Goal: Task Accomplishment & Management: Use online tool/utility

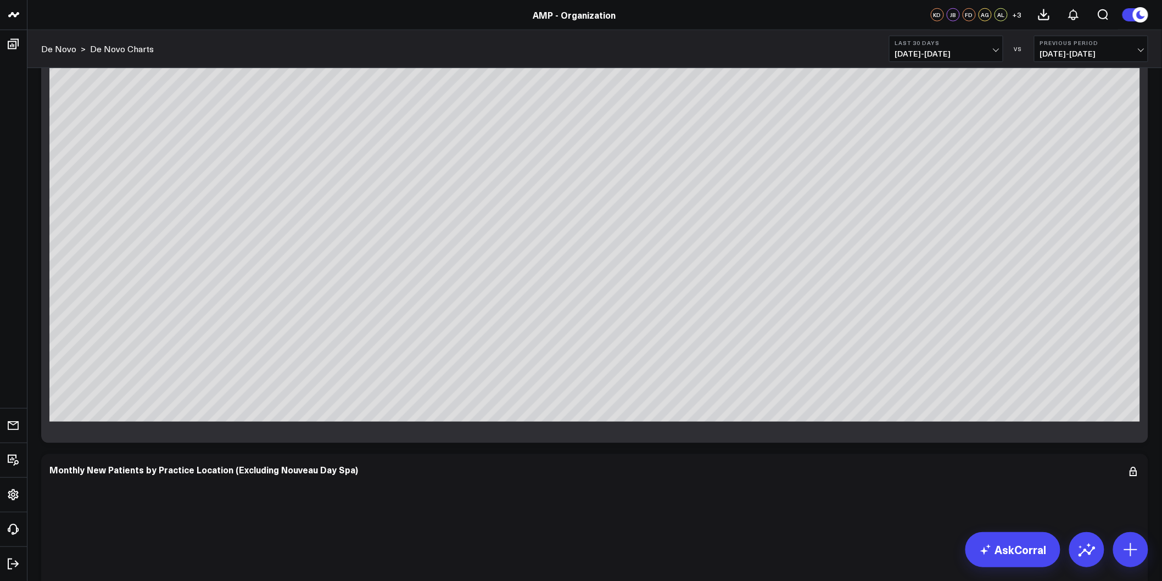
scroll to position [3904, 0]
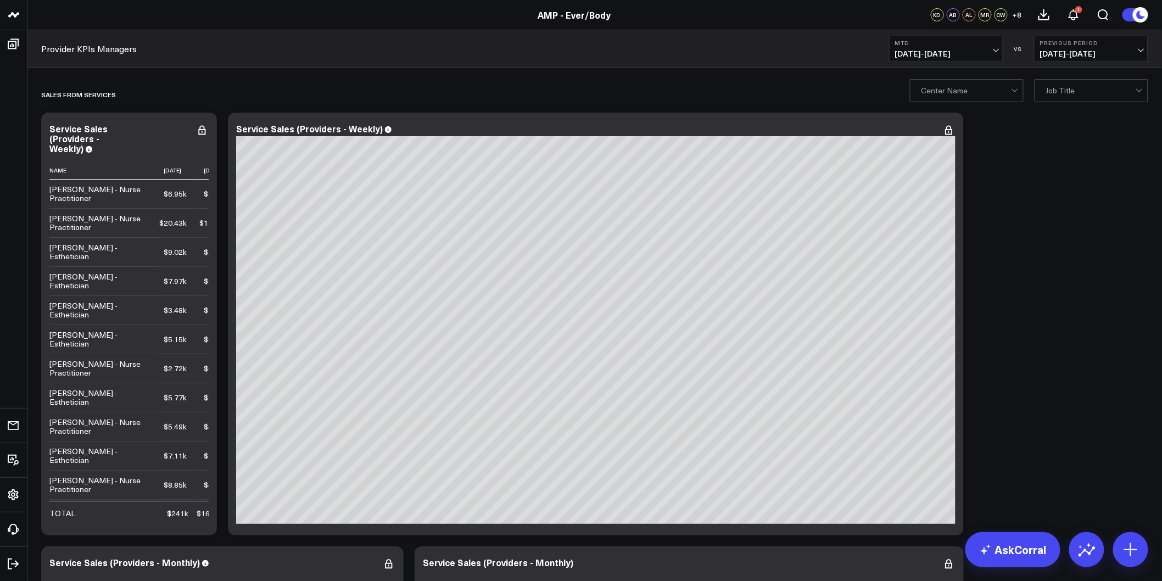
click at [1033, 89] on div "Center Name Job Title" at bounding box center [1029, 90] width 238 height 22
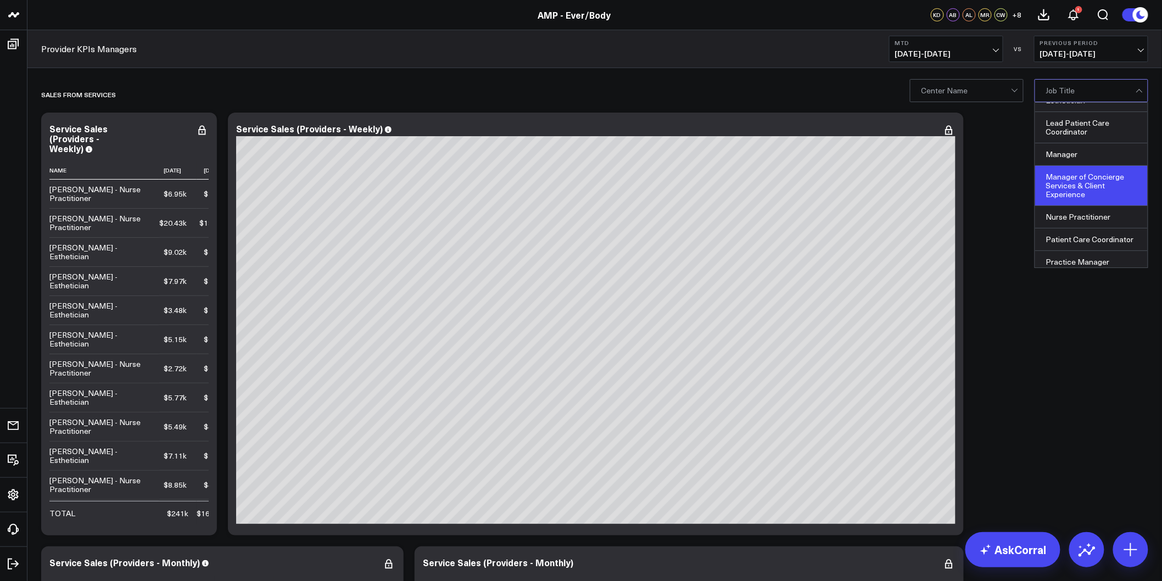
scroll to position [61, 0]
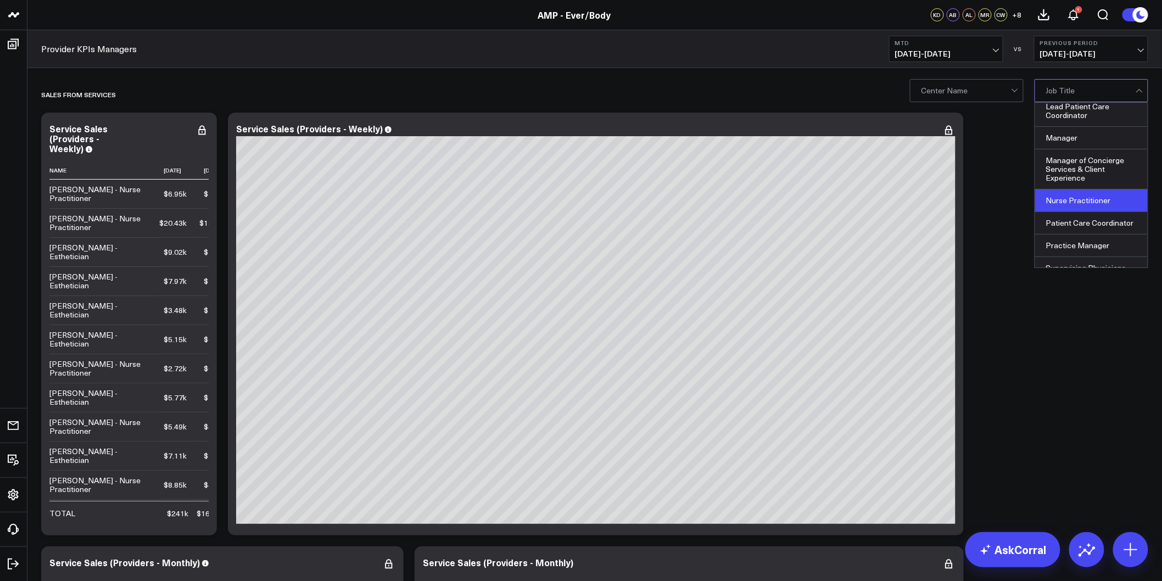
click at [1082, 206] on div "Nurse Practitioner" at bounding box center [1091, 200] width 113 height 23
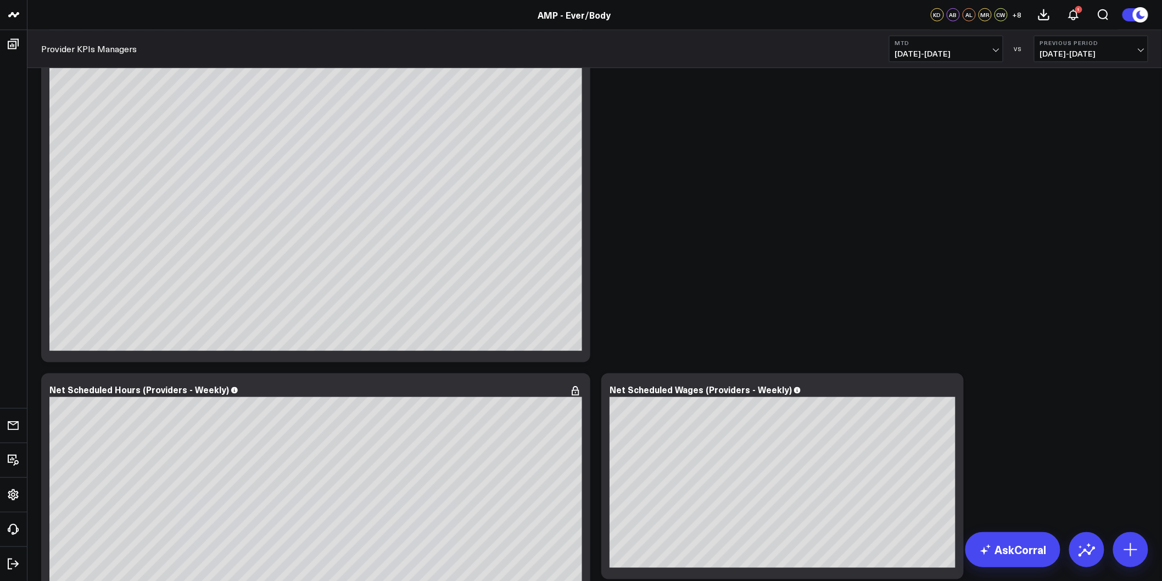
scroll to position [2368, 0]
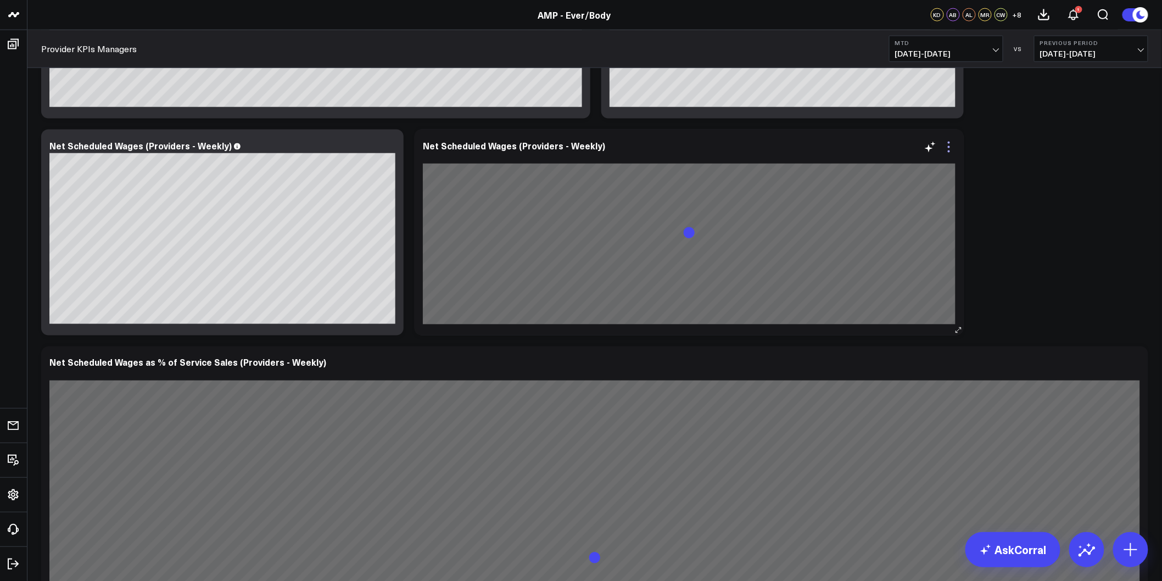
click at [945, 150] on icon at bounding box center [948, 147] width 13 height 13
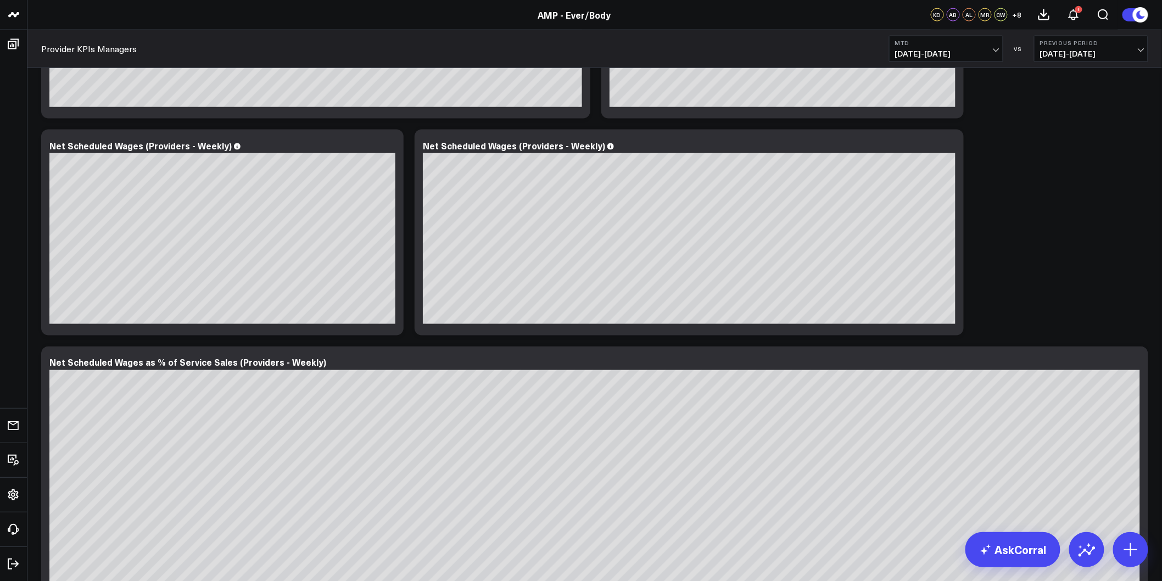
drag, startPoint x: 901, startPoint y: 379, endPoint x: 813, endPoint y: 338, distance: 97.2
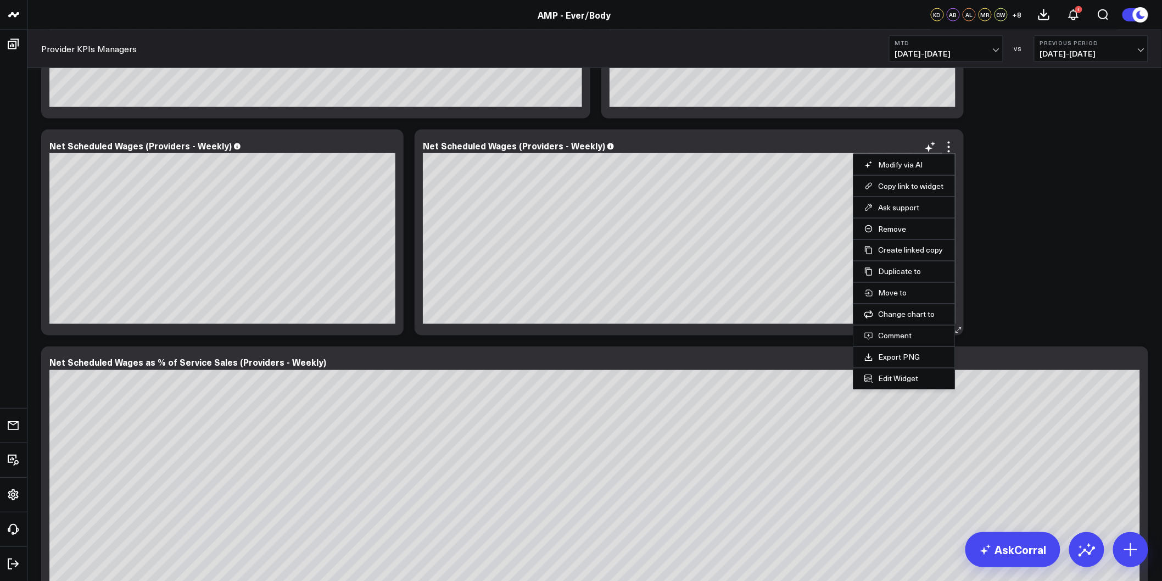
scroll to position [2185, 0]
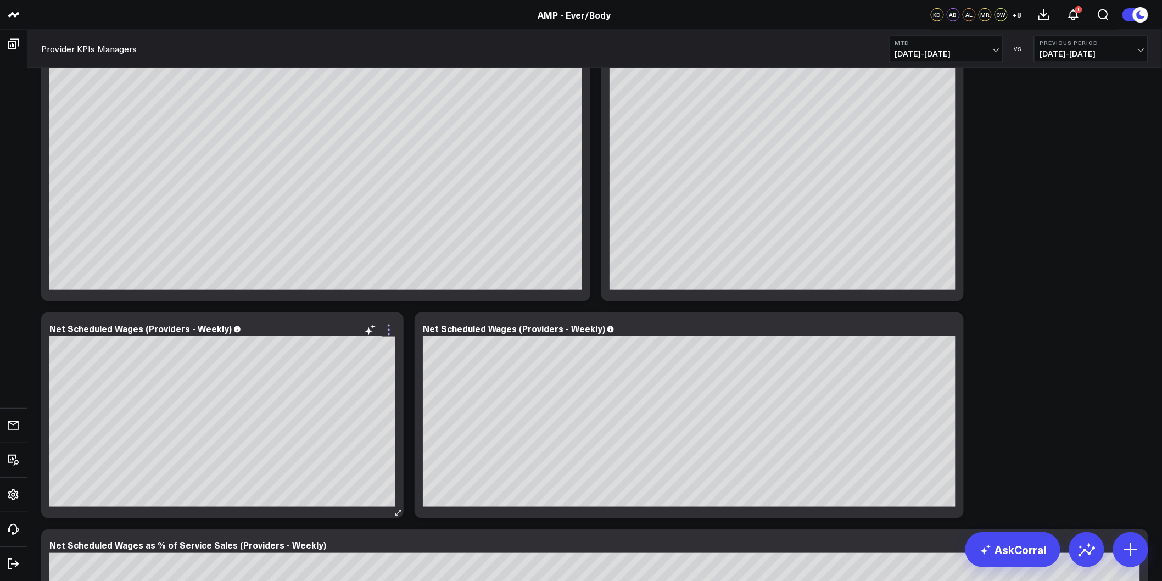
click at [390, 335] on icon at bounding box center [388, 329] width 13 height 13
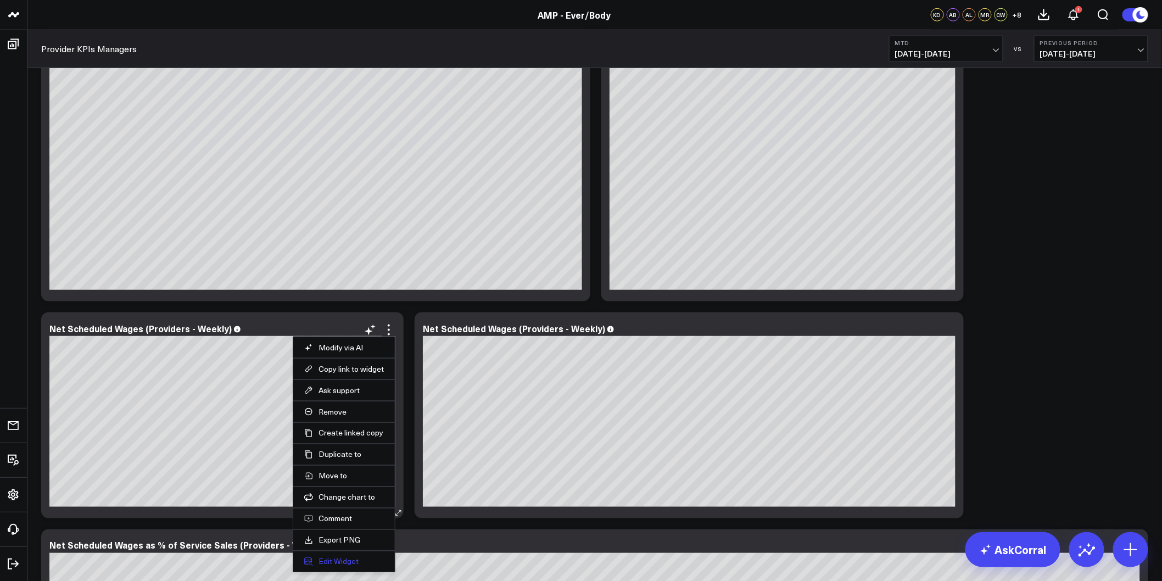
click at [343, 563] on button "Edit Widget" at bounding box center [344, 562] width 80 height 10
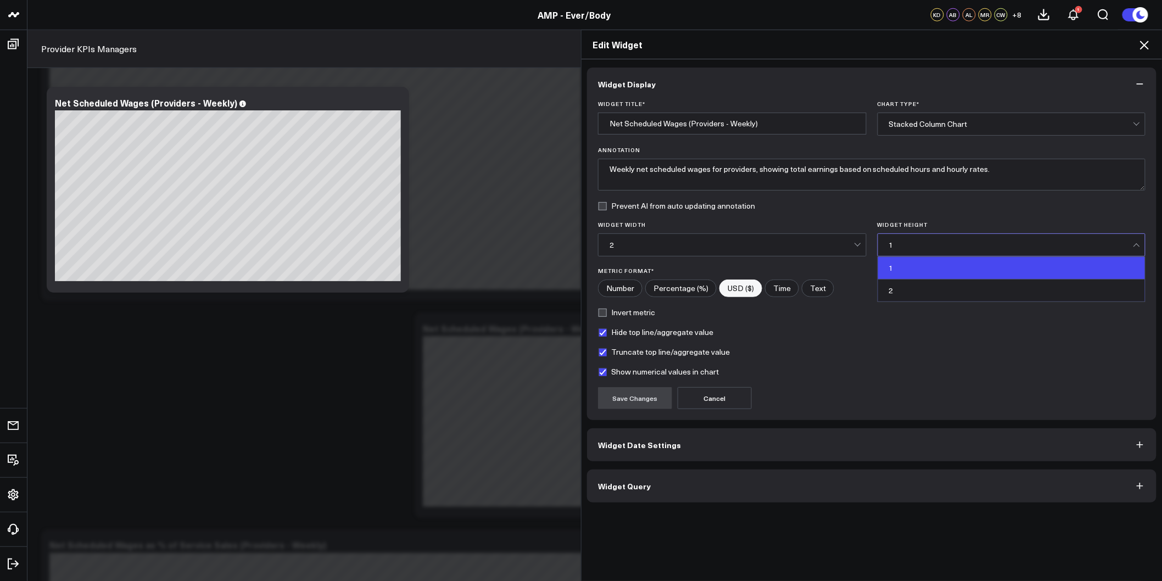
click at [892, 242] on div "1" at bounding box center [1011, 244] width 244 height 9
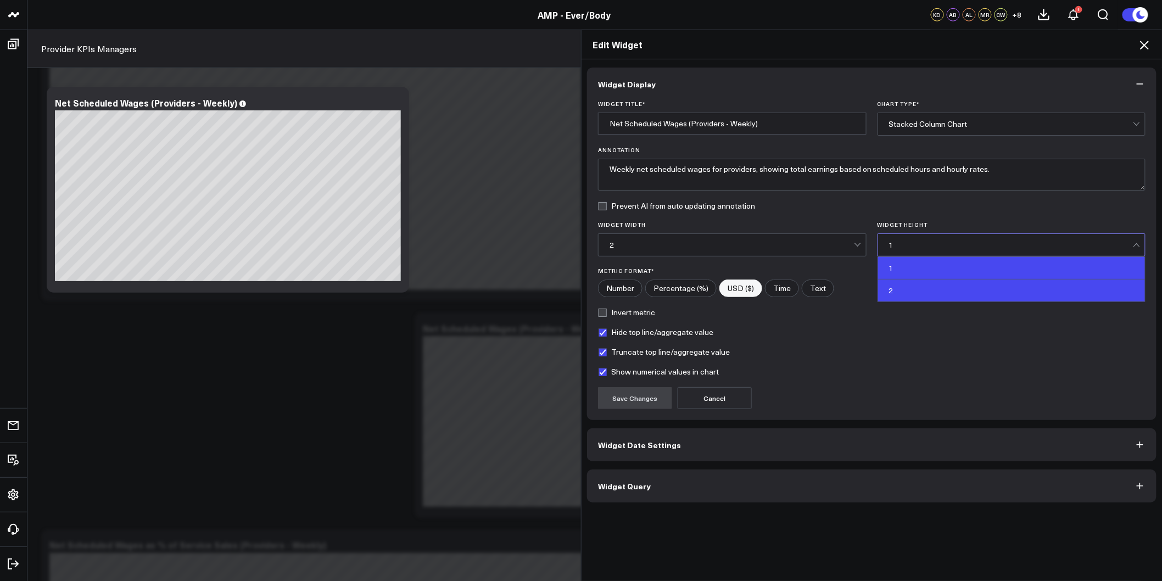
click at [904, 288] on div "2" at bounding box center [1011, 290] width 267 height 22
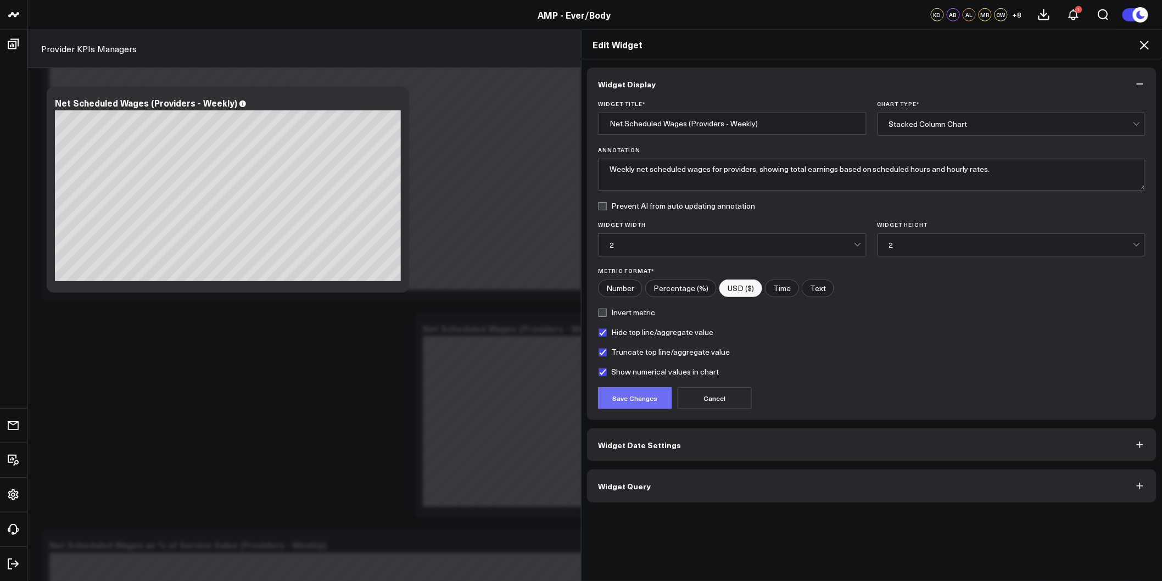
click at [635, 399] on button "Save Changes" at bounding box center [635, 398] width 74 height 22
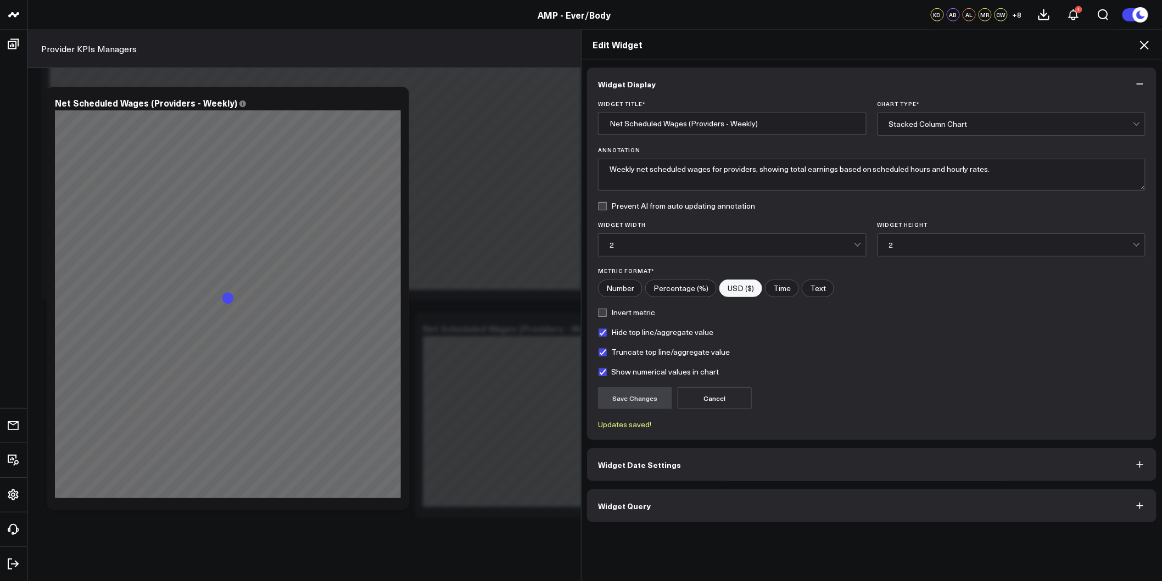
click at [1147, 48] on icon at bounding box center [1143, 44] width 13 height 13
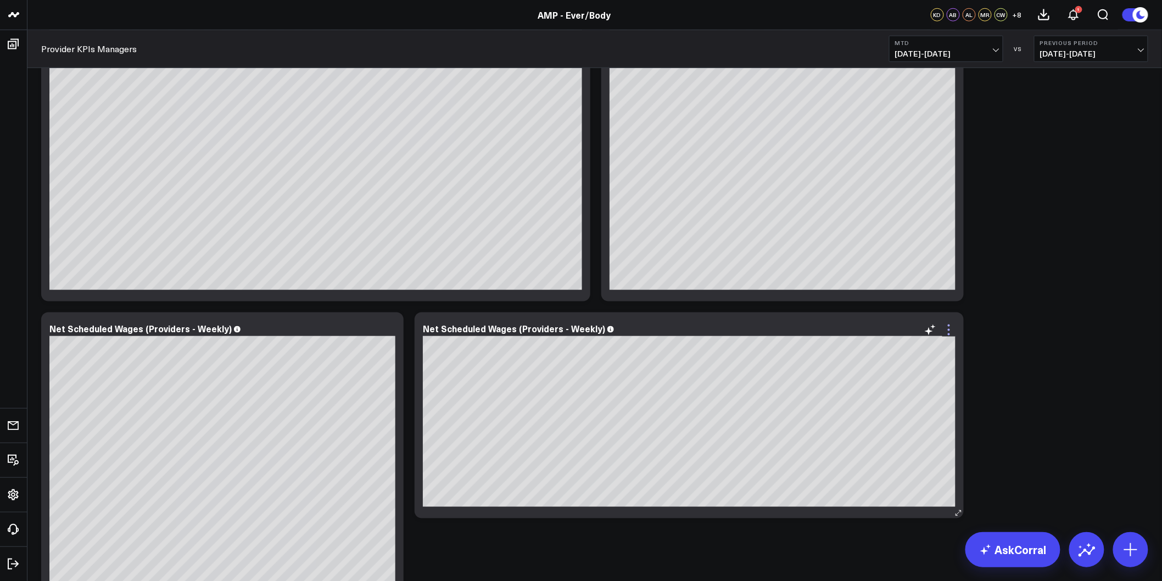
click at [945, 330] on icon at bounding box center [948, 329] width 13 height 13
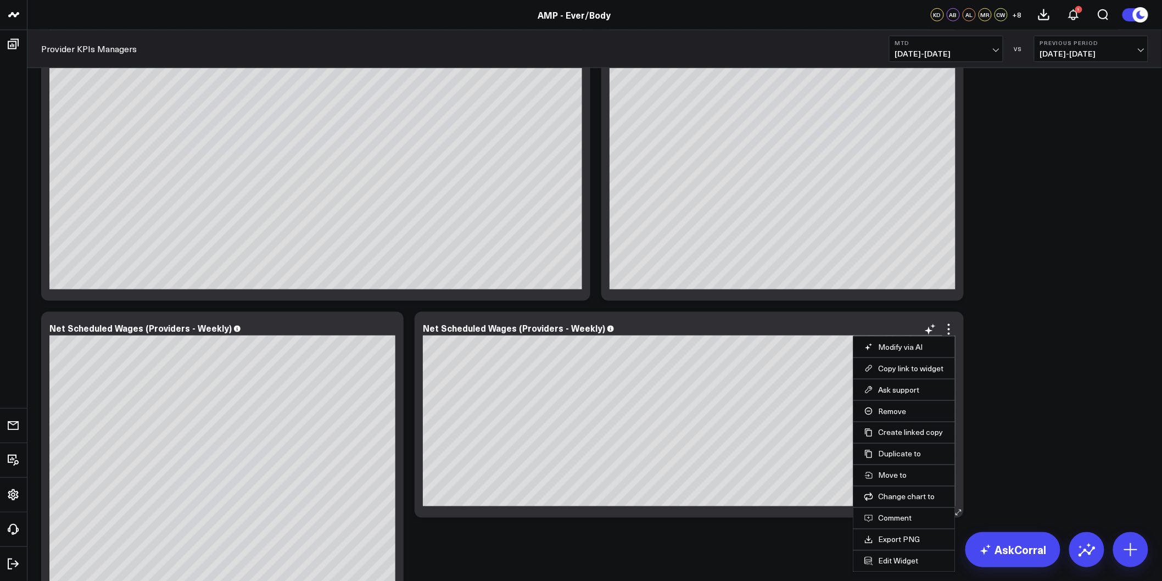
scroll to position [2307, 0]
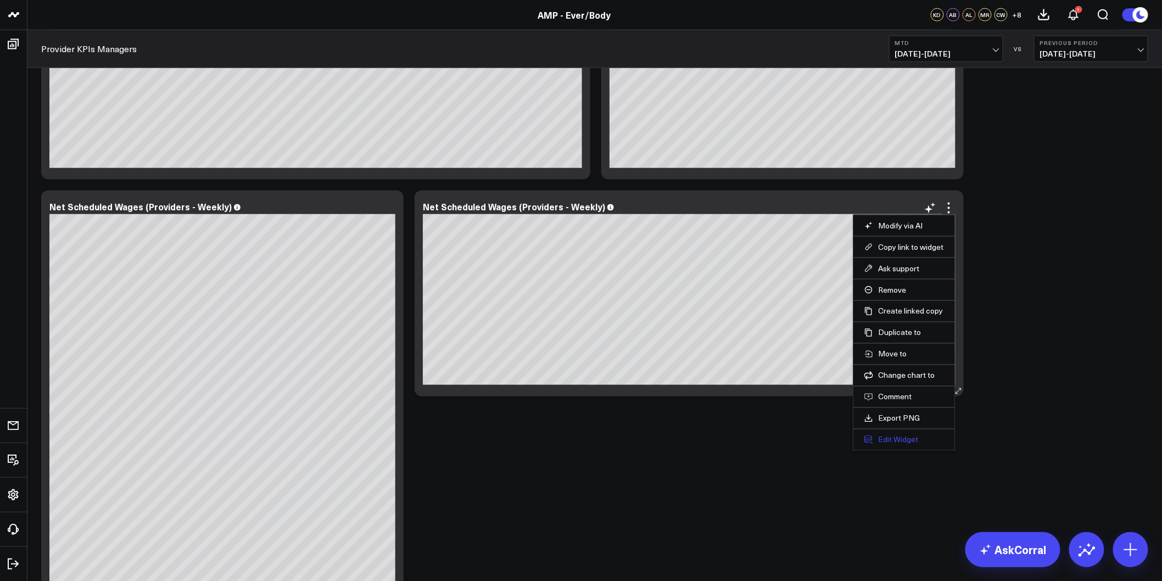
click at [898, 439] on button "Edit Widget" at bounding box center [904, 440] width 80 height 10
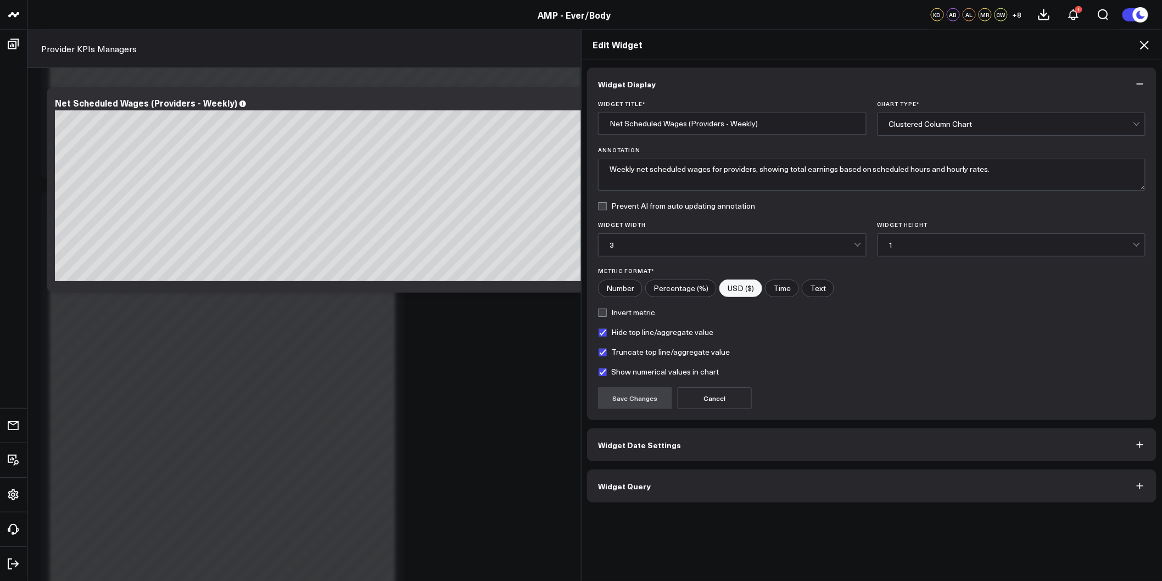
click at [905, 240] on div "1" at bounding box center [1011, 244] width 244 height 9
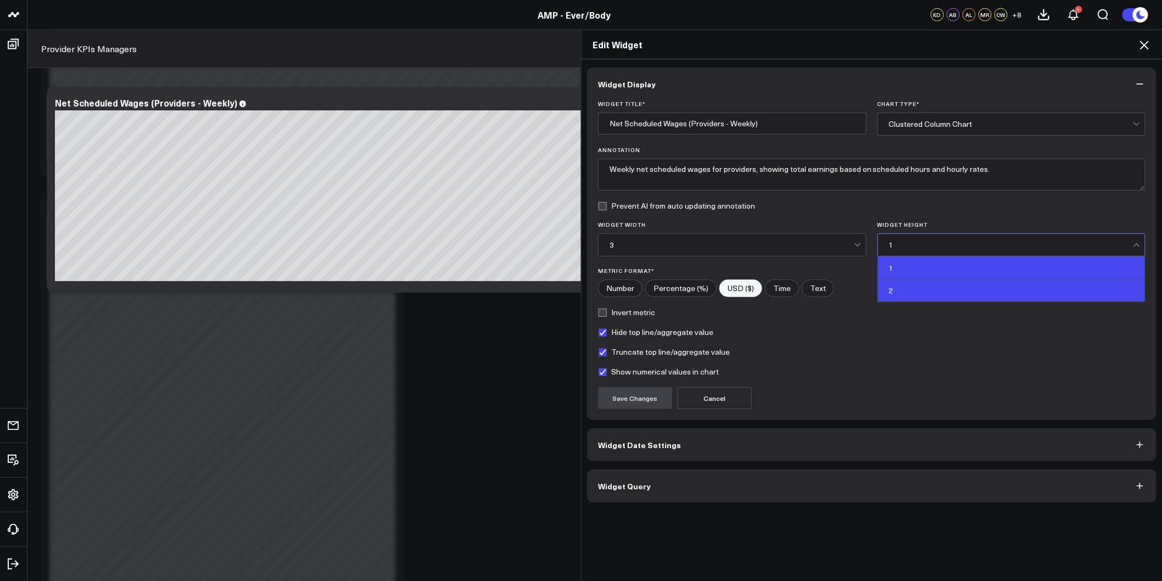
click at [906, 286] on div "2" at bounding box center [1011, 290] width 267 height 22
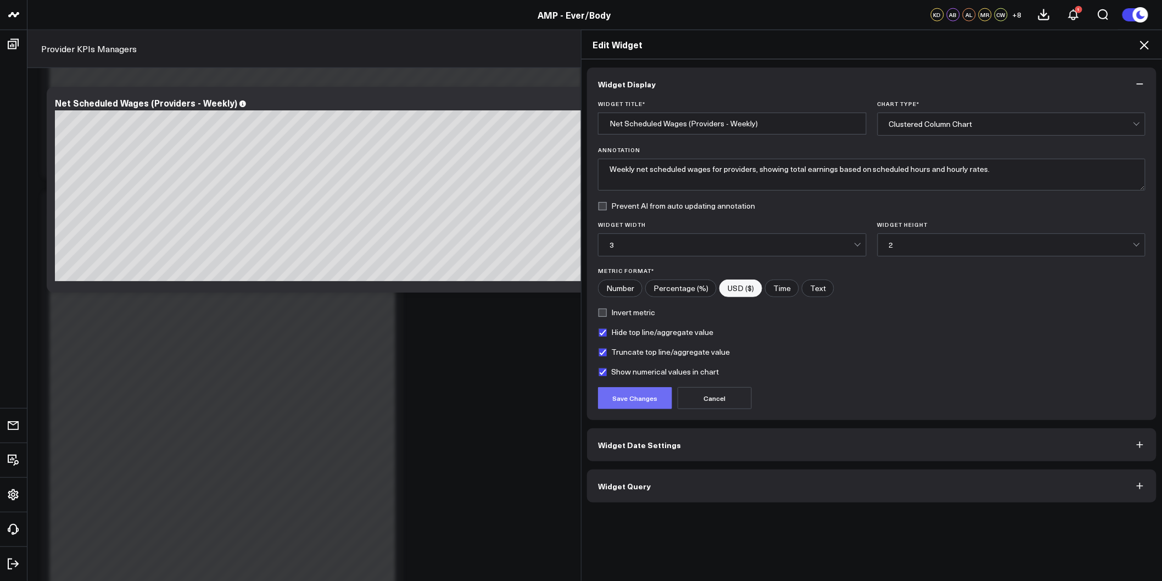
click at [632, 405] on button "Save Changes" at bounding box center [635, 398] width 74 height 22
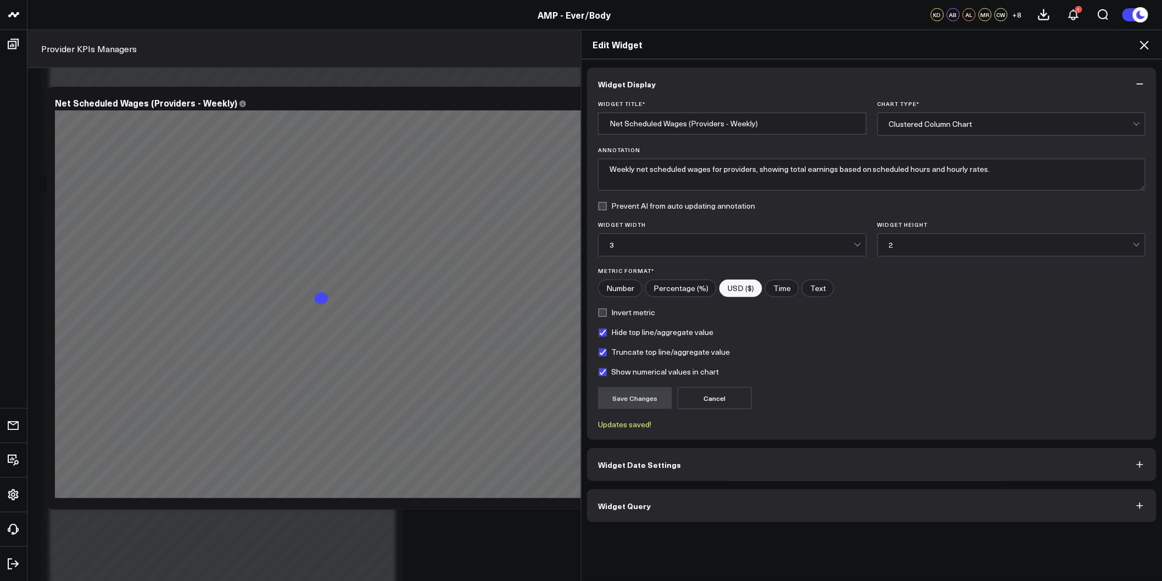
click at [1146, 47] on icon at bounding box center [1144, 45] width 9 height 9
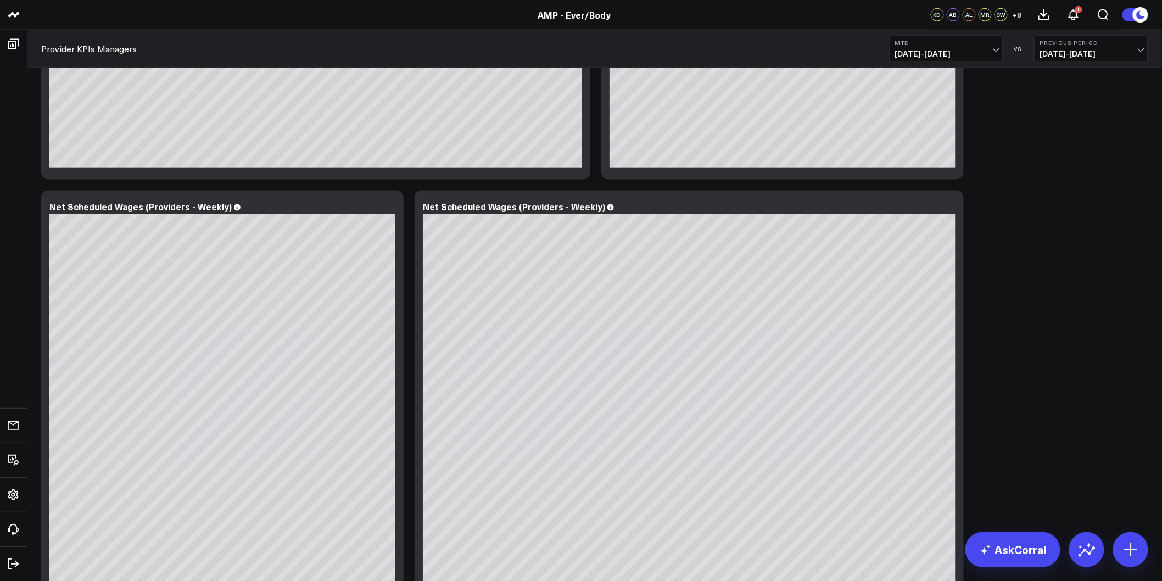
scroll to position [2490, 0]
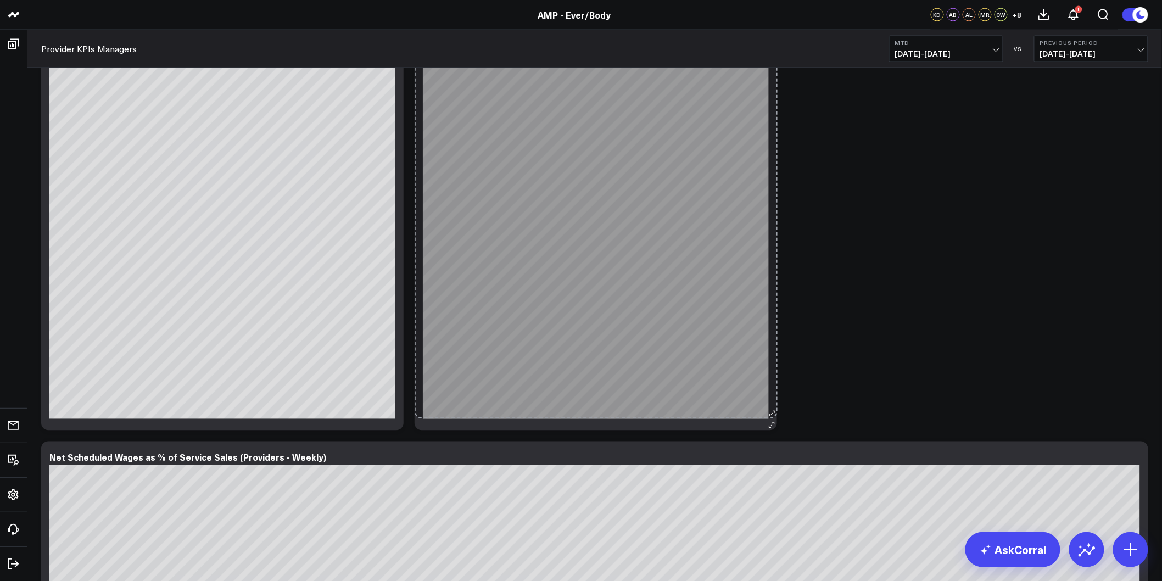
drag, startPoint x: 959, startPoint y: 420, endPoint x: 773, endPoint y: 409, distance: 186.4
click at [773, 409] on div "Net Scheduled Wages (Providers - Weekly) [fontSize:14px lineHeight:16px][PERSON…" at bounding box center [595, 219] width 362 height 423
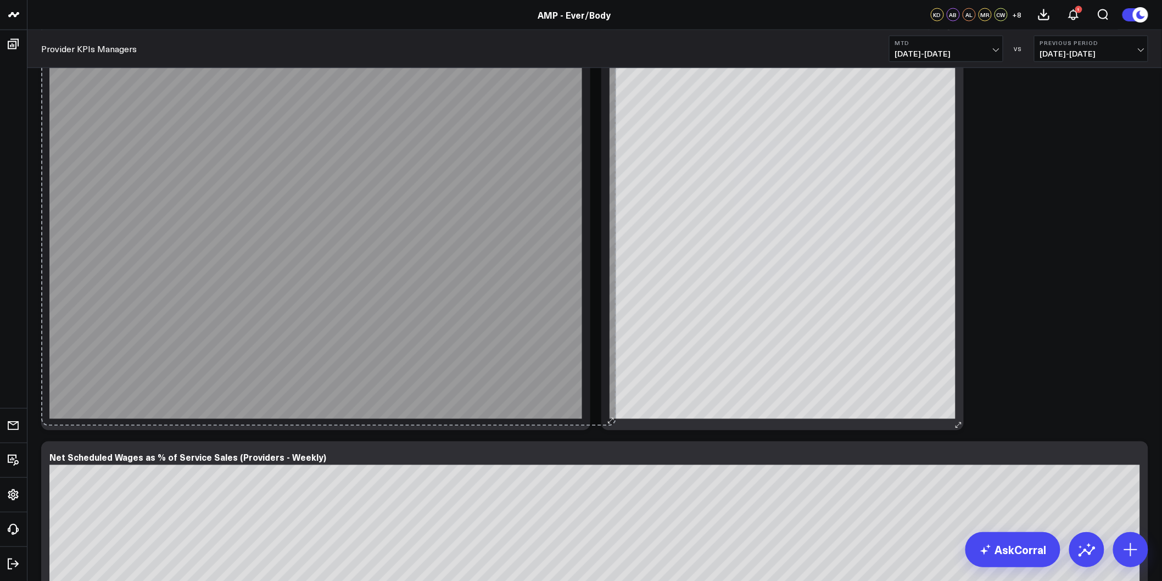
drag, startPoint x: 394, startPoint y: 423, endPoint x: 603, endPoint y: 419, distance: 208.6
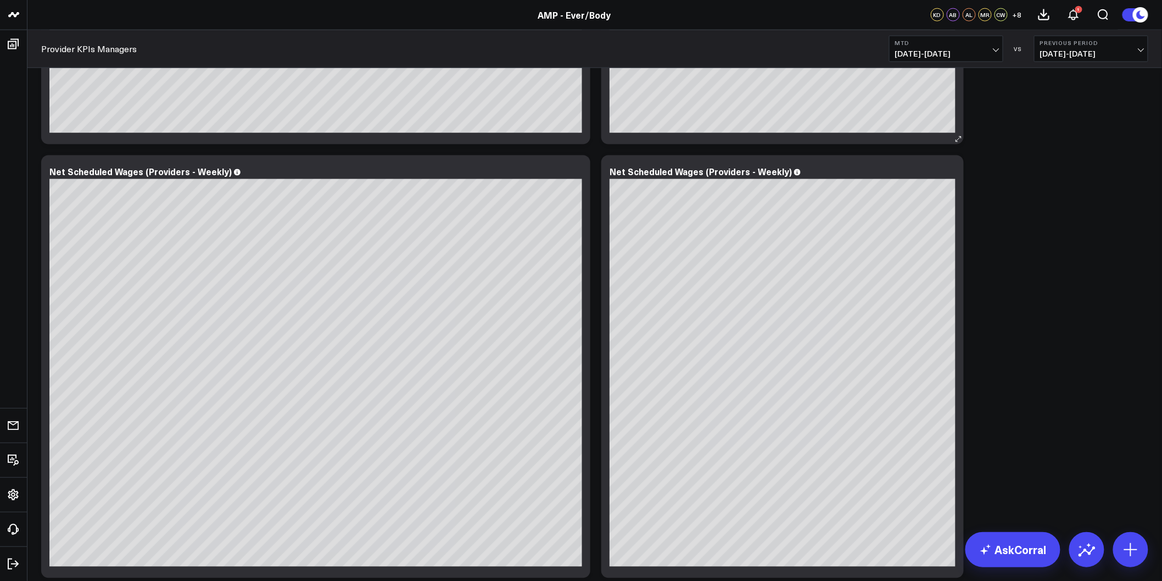
scroll to position [2246, 0]
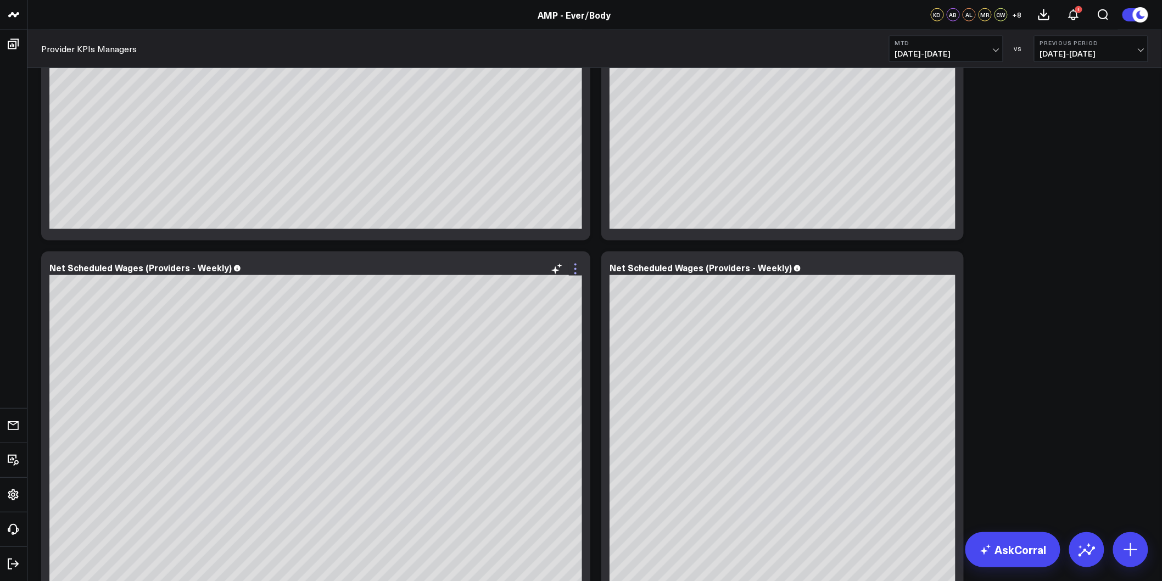
click at [575, 268] on icon at bounding box center [575, 269] width 2 height 2
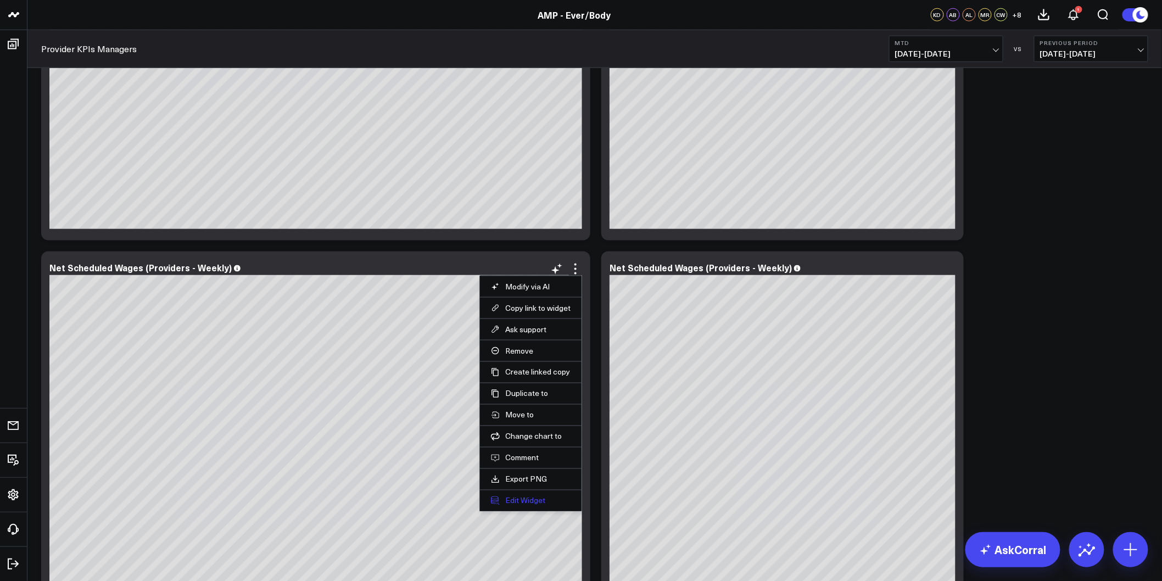
click at [520, 497] on button "Edit Widget" at bounding box center [531, 501] width 80 height 10
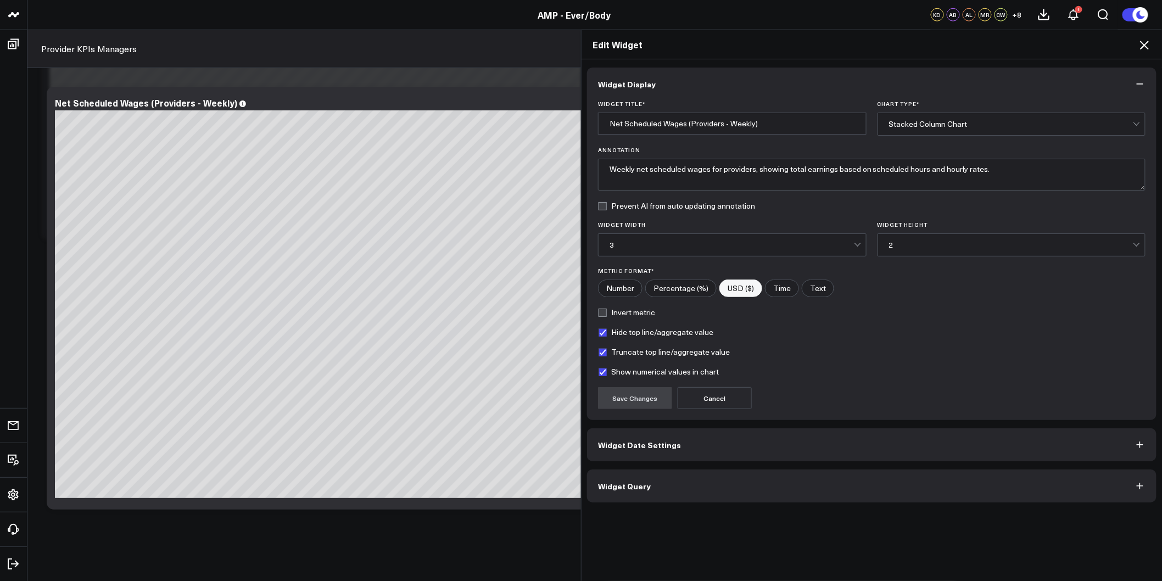
click at [696, 446] on button "Widget Date Settings" at bounding box center [871, 444] width 569 height 33
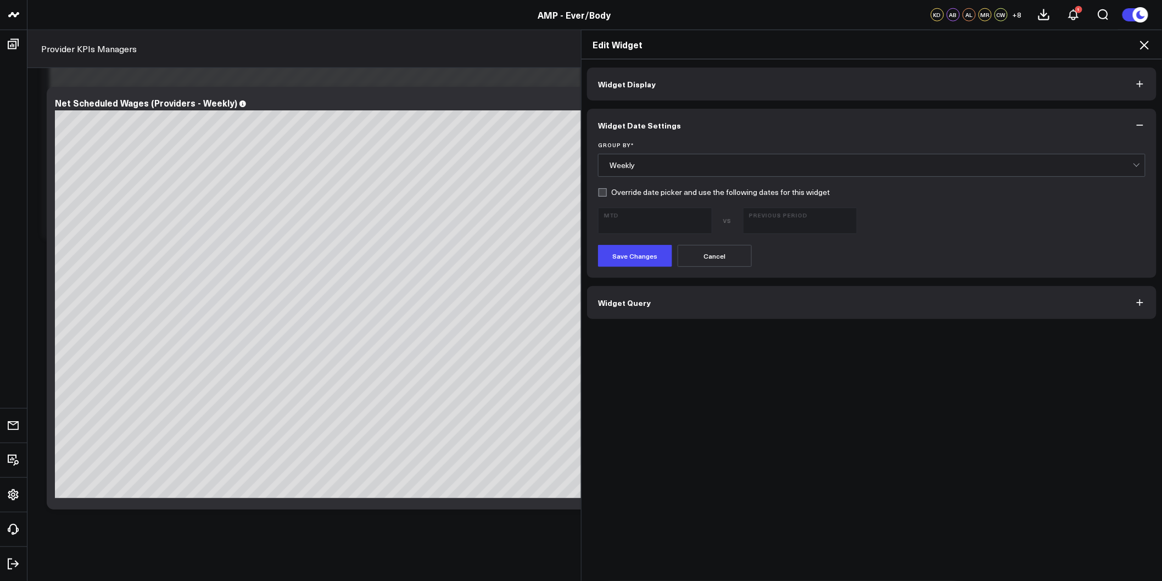
click at [592, 191] on div "Group By * Weekly Override date picker and use the following dates for this wid…" at bounding box center [871, 210] width 569 height 136
click at [598, 192] on label "Override date picker and use the following dates for this widget" at bounding box center [714, 192] width 232 height 9
click at [598, 192] on input "Override date picker and use the following dates for this widget" at bounding box center [602, 192] width 9 height 9
checkbox input "true"
click at [681, 223] on span "[DATE] - [DATE]" at bounding box center [655, 225] width 102 height 9
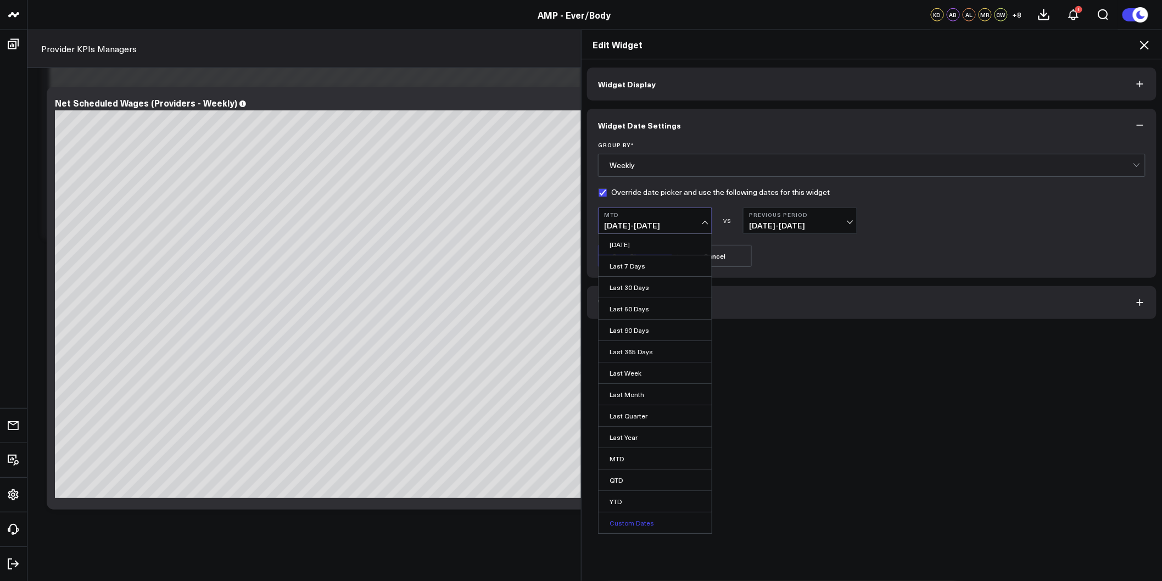
click at [618, 524] on link "Custom Dates" at bounding box center [654, 522] width 113 height 21
select select "7"
select select "2025"
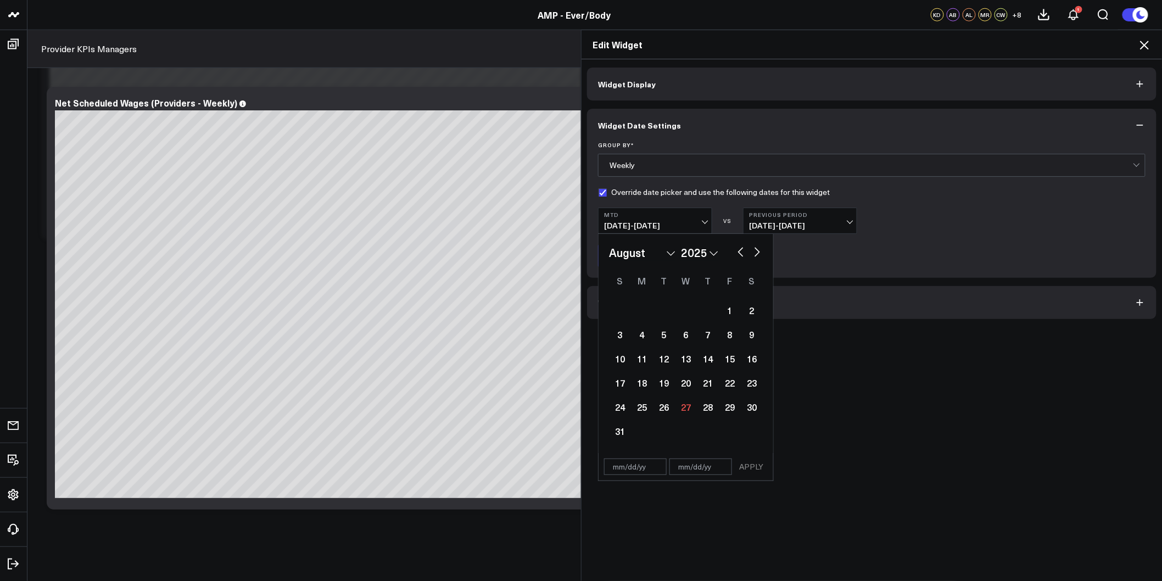
click at [735, 248] on button "button" at bounding box center [740, 250] width 11 height 13
select select "6"
select select "2025"
click at [735, 248] on button "button" at bounding box center [740, 250] width 11 height 13
select select "4"
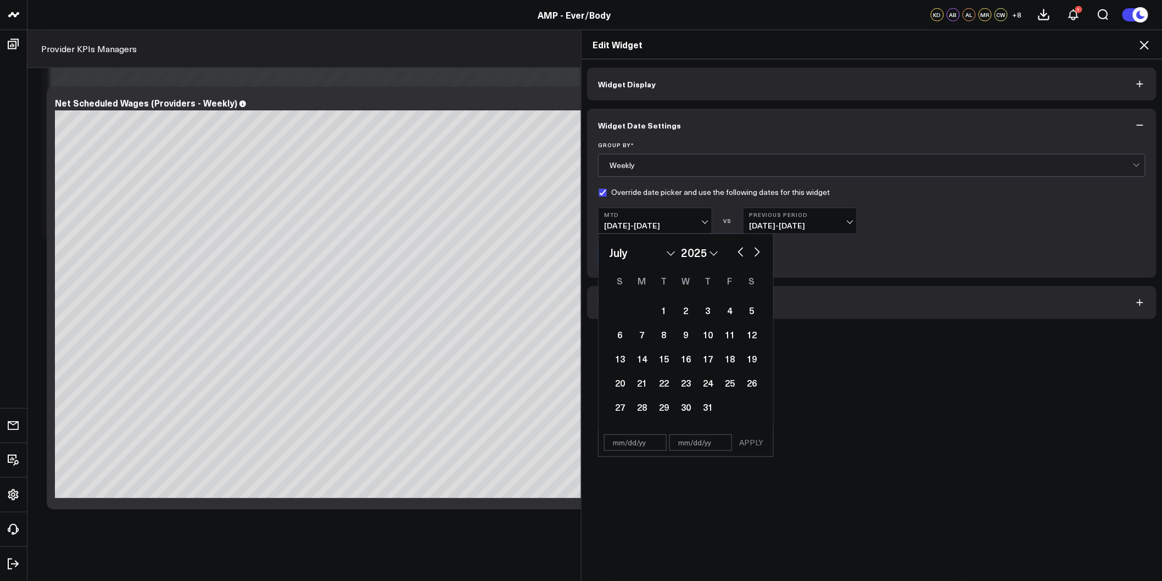
select select "2025"
click at [752, 254] on button "button" at bounding box center [757, 250] width 11 height 13
select select "5"
select select "2025"
click at [641, 386] on div "23" at bounding box center [642, 383] width 22 height 22
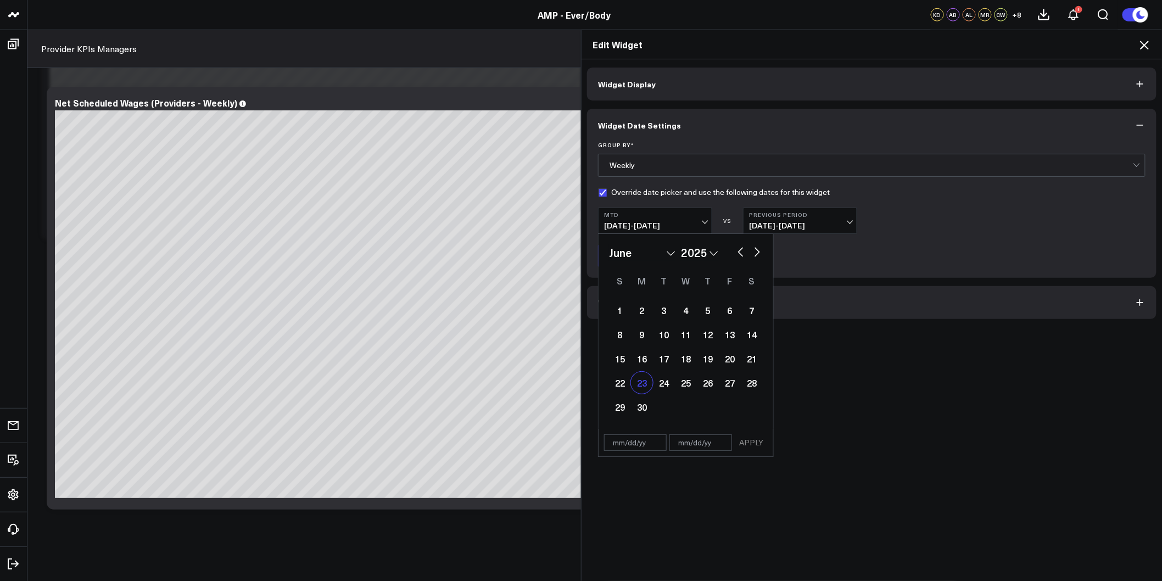
type input "[DATE]"
select select "5"
select select "2025"
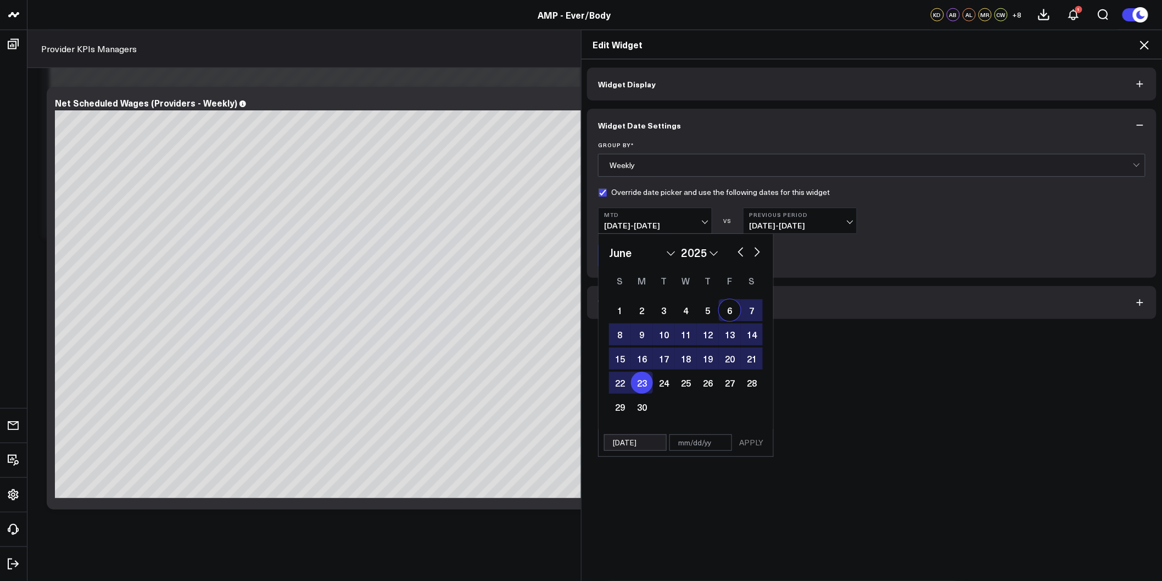
click at [753, 254] on button "button" at bounding box center [757, 250] width 11 height 13
select select "6"
select select "2025"
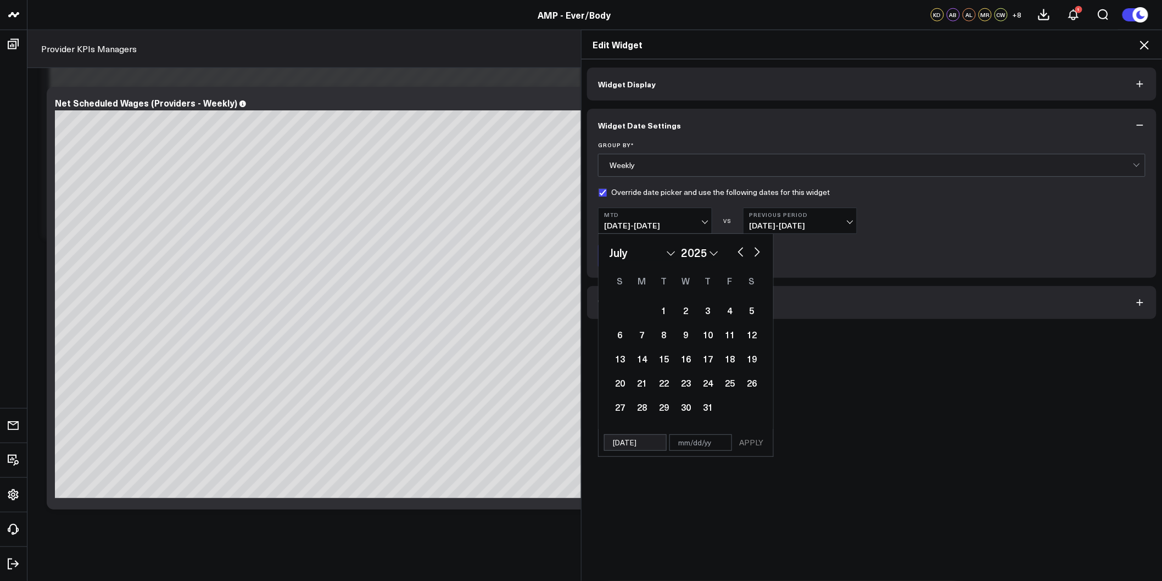
click at [753, 254] on button "button" at bounding box center [757, 250] width 11 height 13
select select "8"
select select "2025"
click at [753, 254] on button "button" at bounding box center [757, 250] width 11 height 13
select select "9"
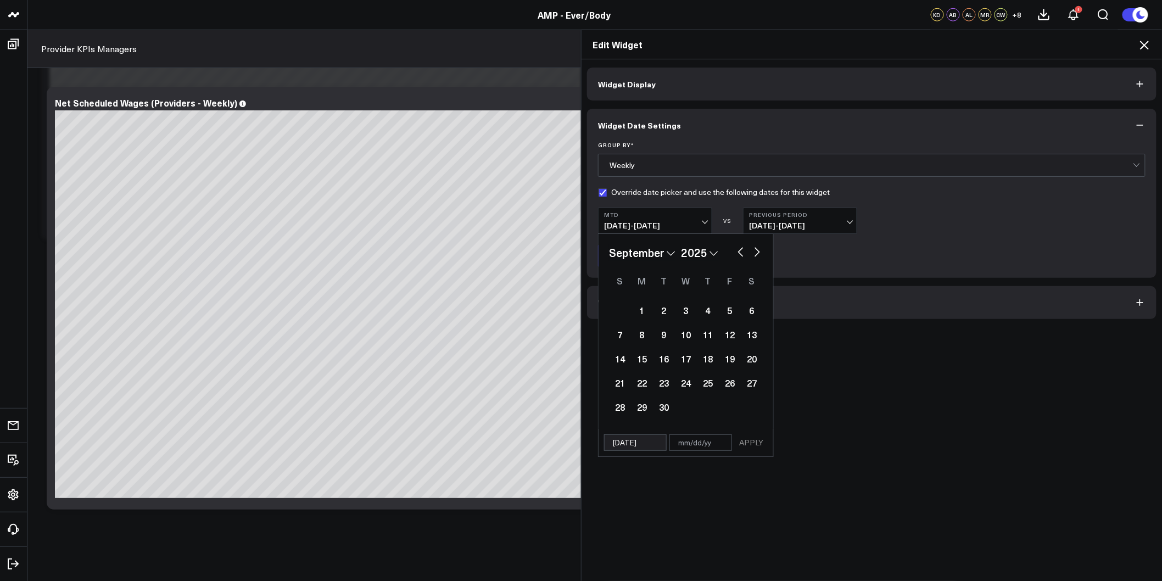
select select "2025"
click at [753, 254] on button "button" at bounding box center [757, 250] width 11 height 13
select select "10"
select select "2025"
click at [753, 254] on button "button" at bounding box center [757, 250] width 11 height 13
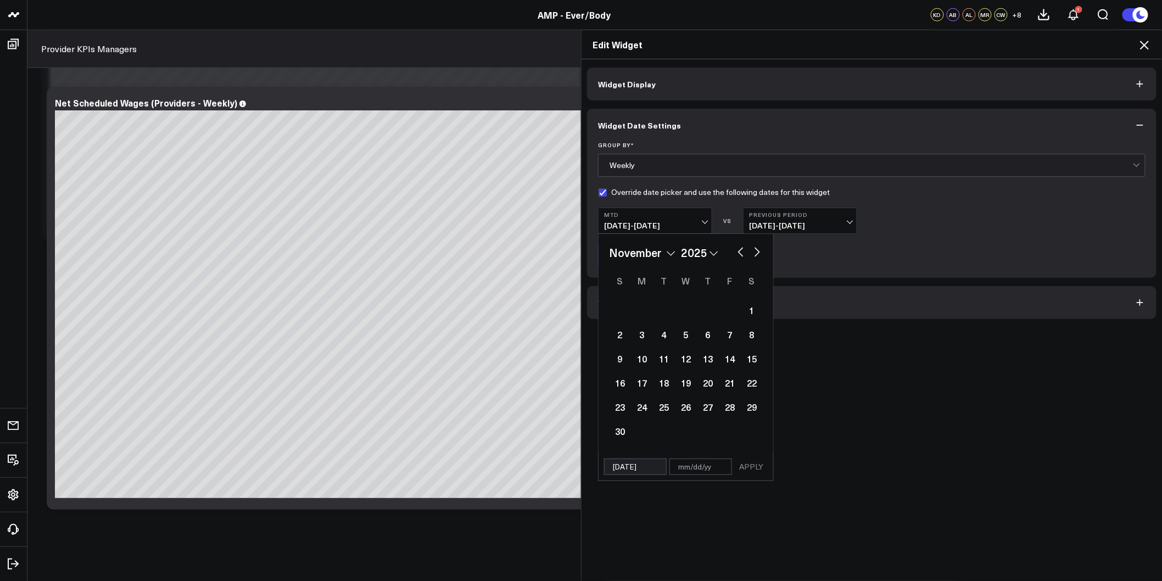
select select "11"
select select "2025"
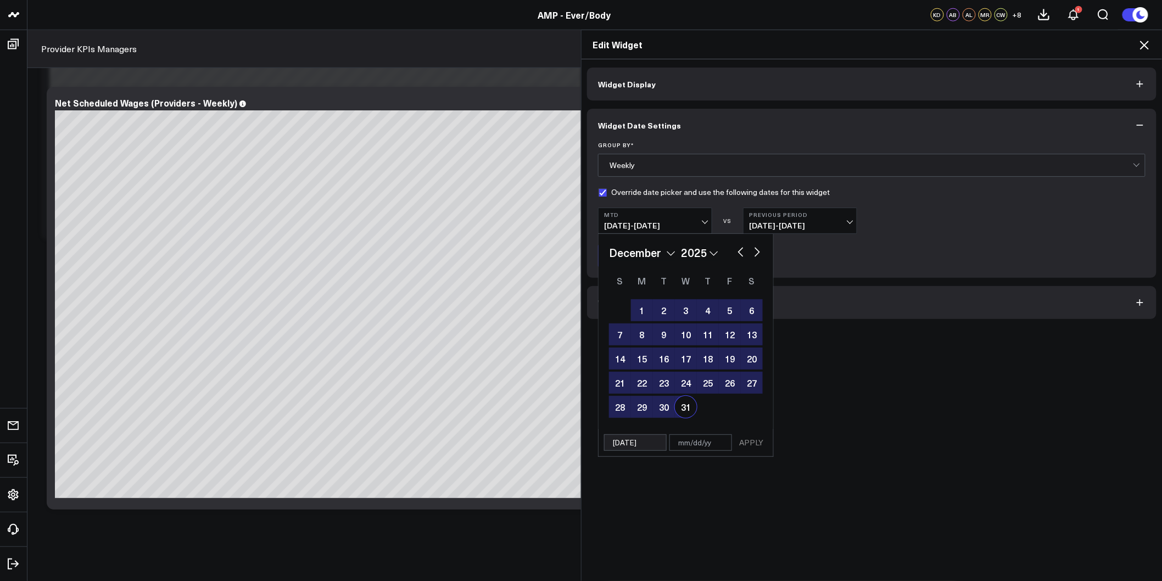
click at [687, 406] on div "31" at bounding box center [686, 407] width 22 height 22
type input "[DATE]"
select select "11"
select select "2025"
click at [750, 441] on button "APPLY" at bounding box center [750, 442] width 33 height 16
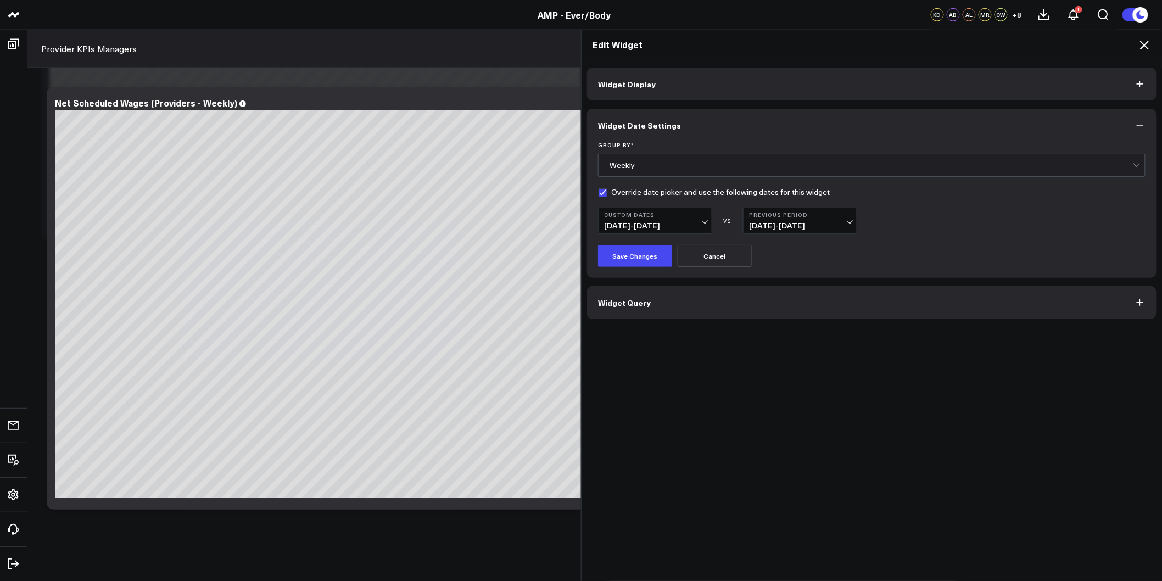
click at [1143, 46] on icon at bounding box center [1143, 44] width 13 height 13
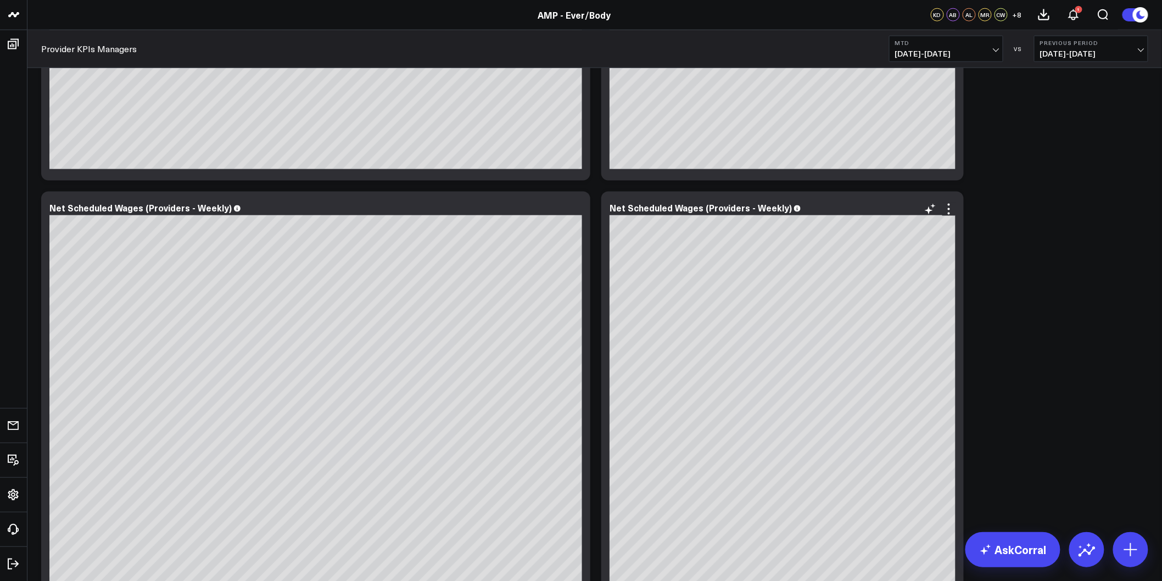
scroll to position [2307, 0]
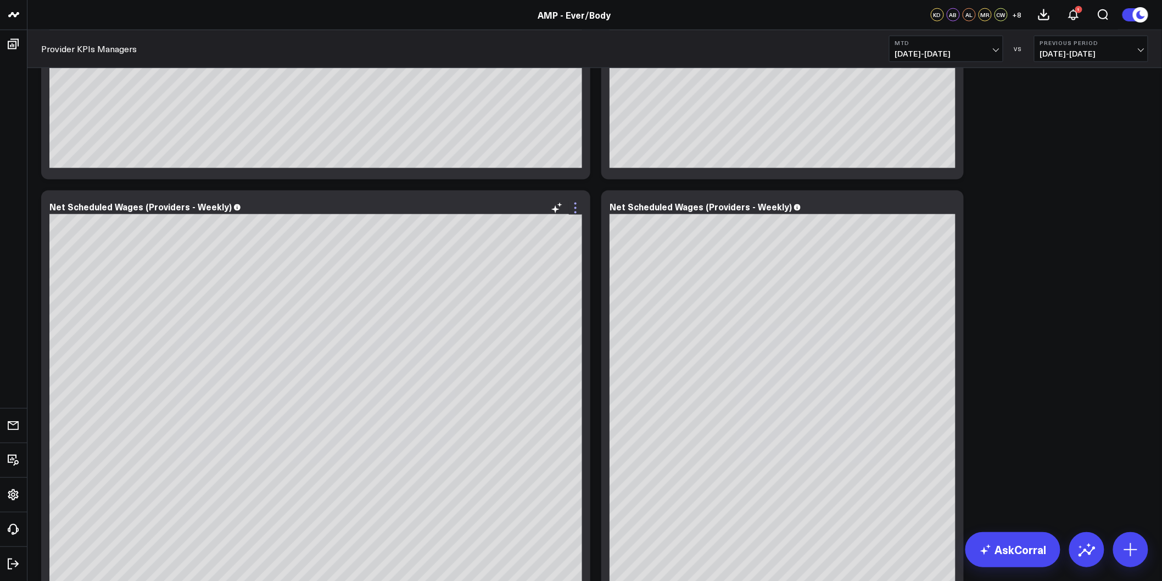
click at [576, 214] on icon at bounding box center [575, 207] width 13 height 13
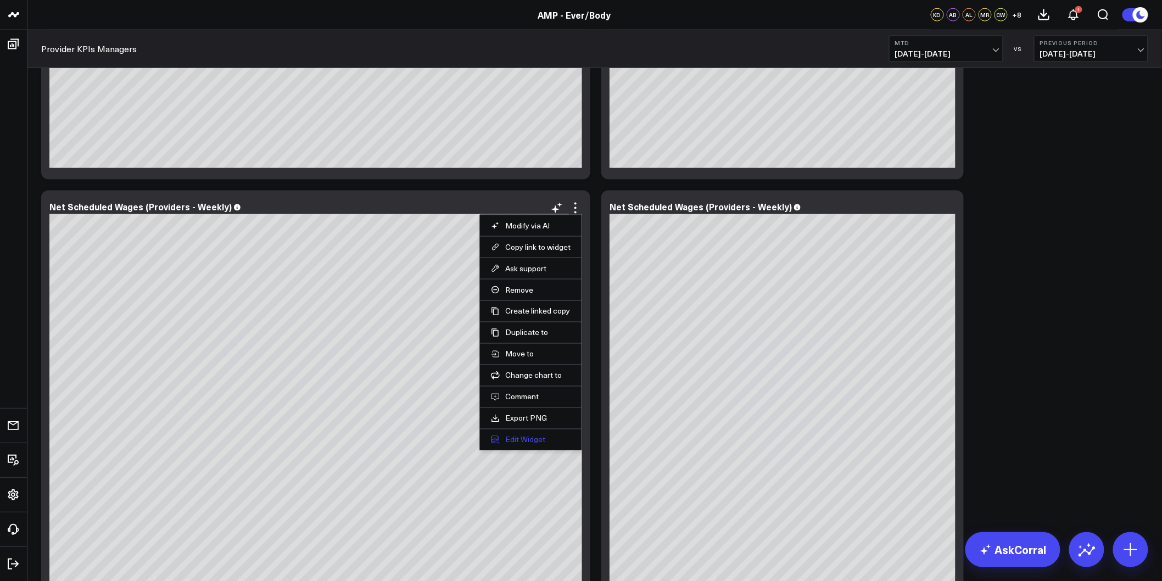
click at [528, 439] on button "Edit Widget" at bounding box center [531, 440] width 80 height 10
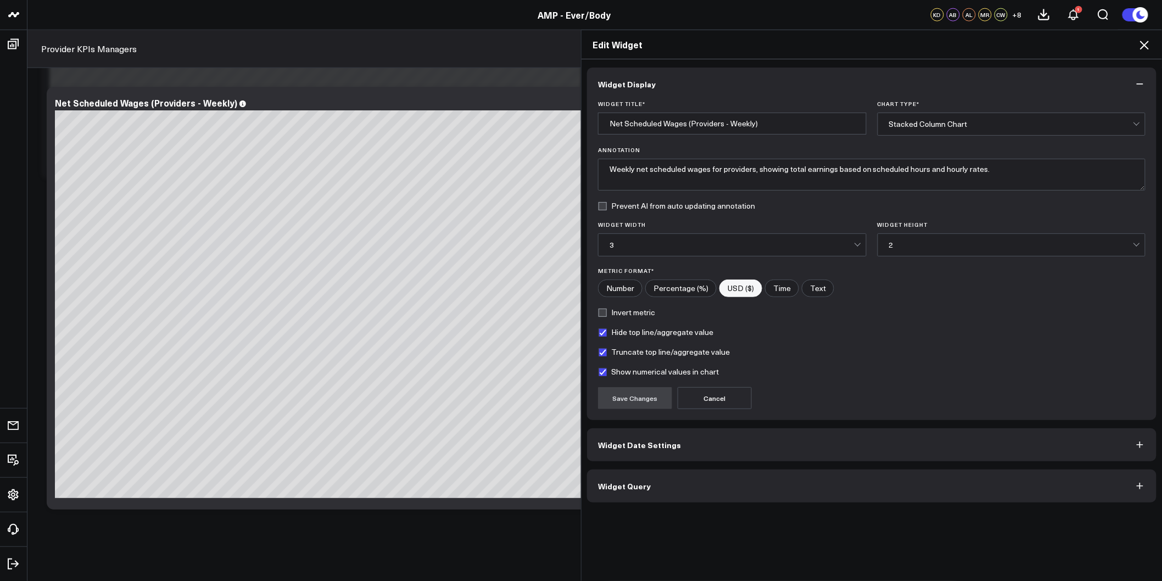
click at [666, 450] on button "Widget Date Settings" at bounding box center [871, 444] width 569 height 33
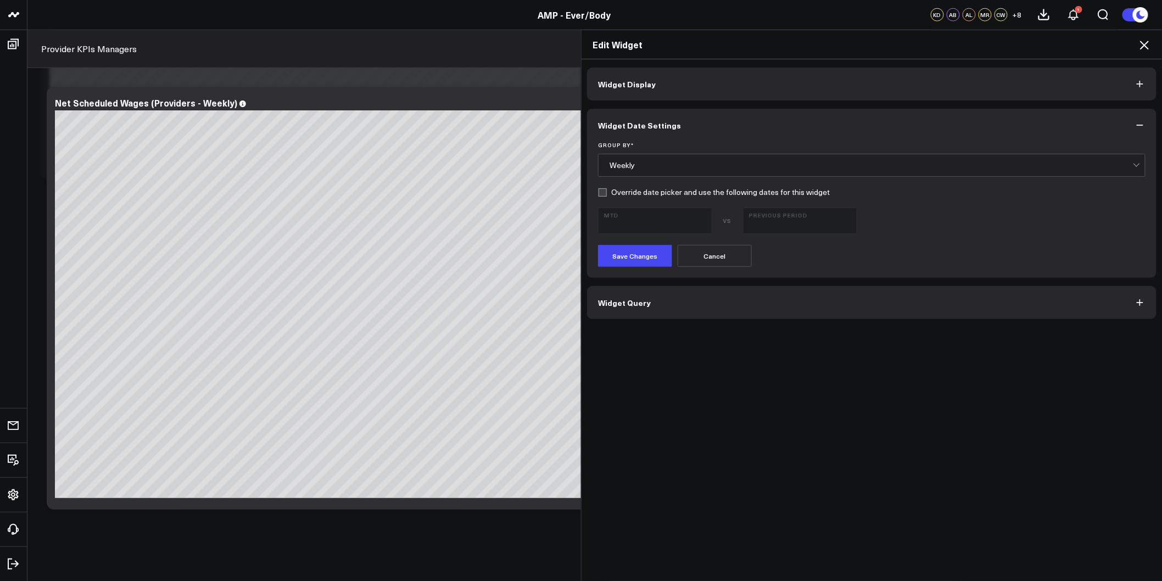
click at [598, 197] on form "Group By * Weekly Override date picker and use the following dates for this wid…" at bounding box center [871, 204] width 547 height 125
click at [598, 190] on label "Override date picker and use the following dates for this widget" at bounding box center [714, 192] width 232 height 9
click at [598, 190] on input "Override date picker and use the following dates for this widget" at bounding box center [602, 192] width 9 height 9
checkbox input "true"
click at [703, 217] on button "MTD [DATE] - [DATE]" at bounding box center [655, 221] width 114 height 26
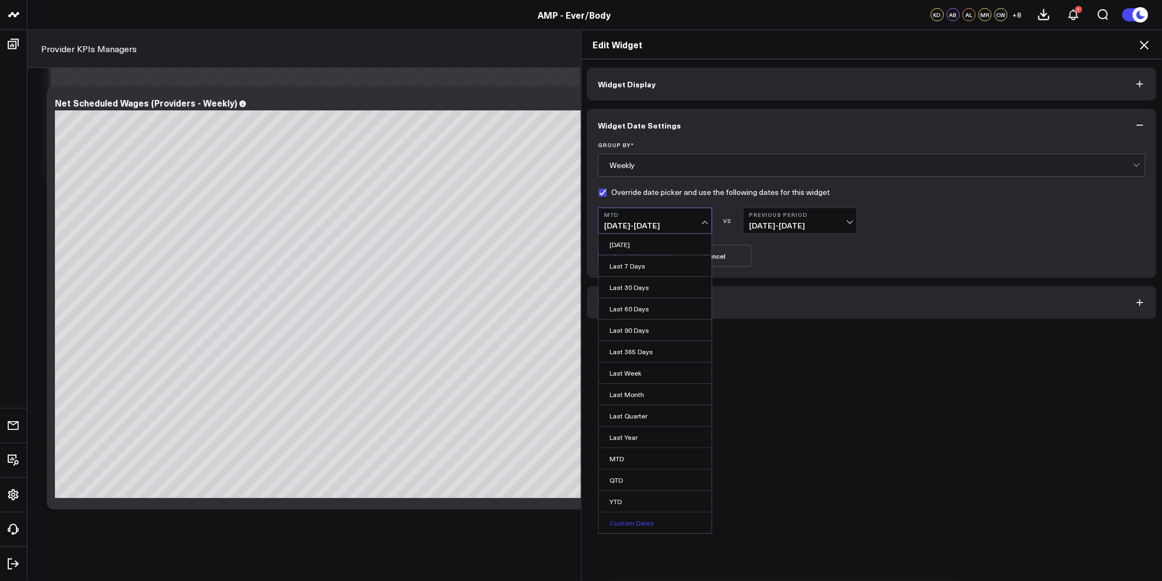
click at [637, 523] on link "Custom Dates" at bounding box center [654, 522] width 113 height 21
select select "7"
select select "2025"
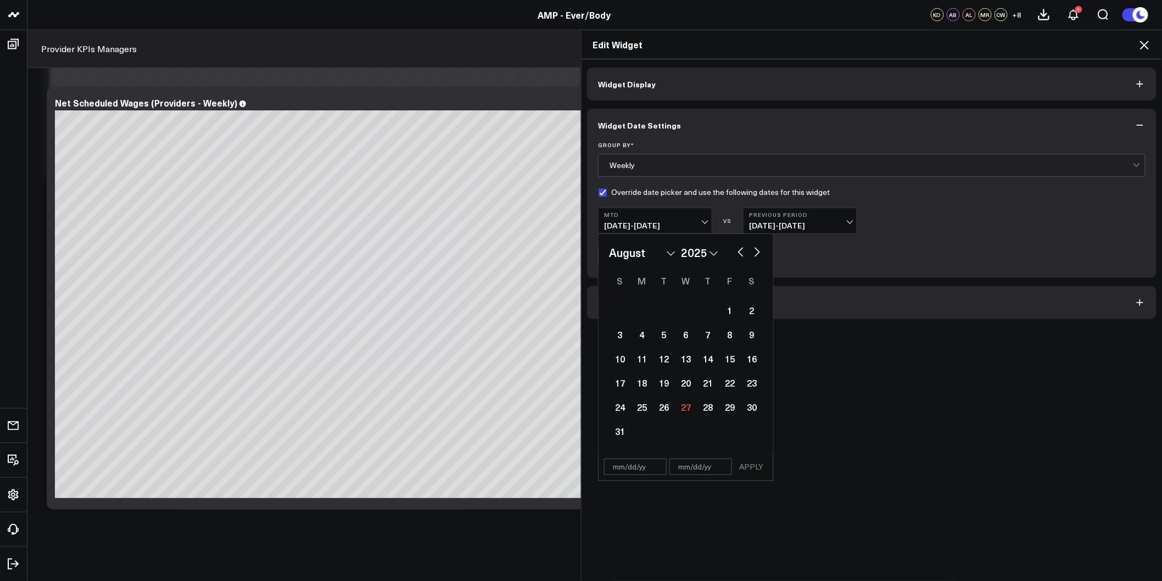
click at [735, 250] on button "button" at bounding box center [740, 250] width 11 height 13
select select "5"
select select "2025"
click at [639, 383] on div "23" at bounding box center [642, 383] width 22 height 22
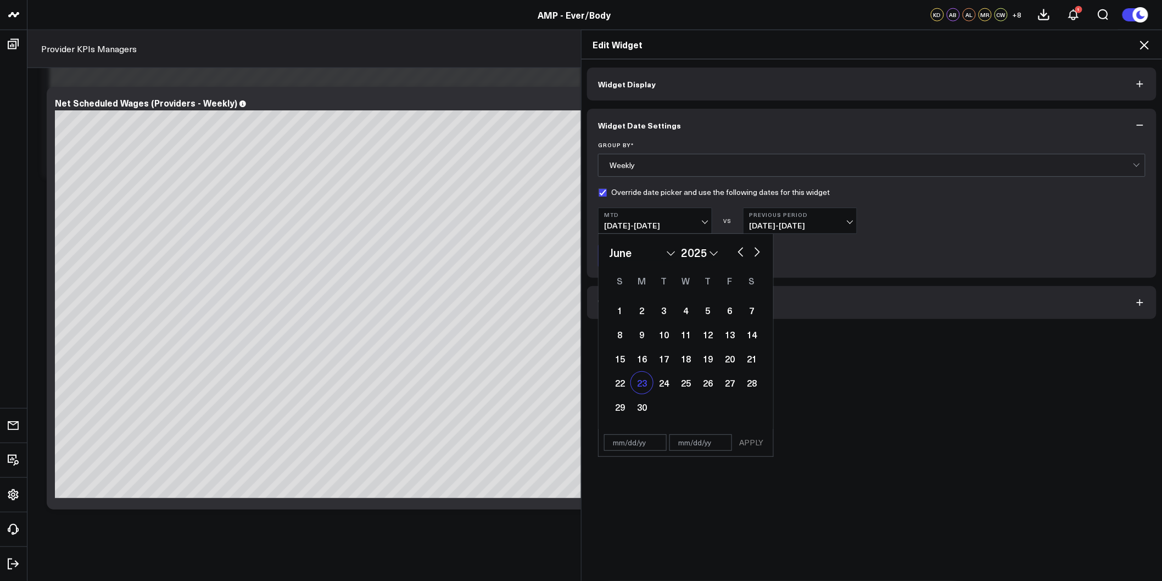
type input "[DATE]"
select select "5"
select select "2025"
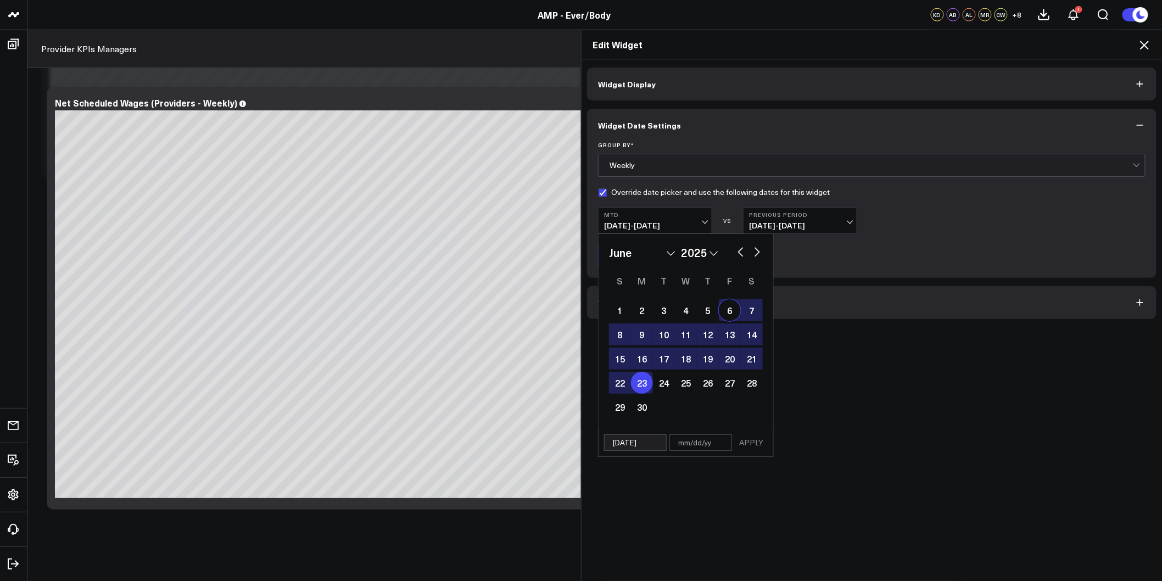
click at [752, 254] on button "button" at bounding box center [757, 250] width 11 height 13
select select "6"
select select "2025"
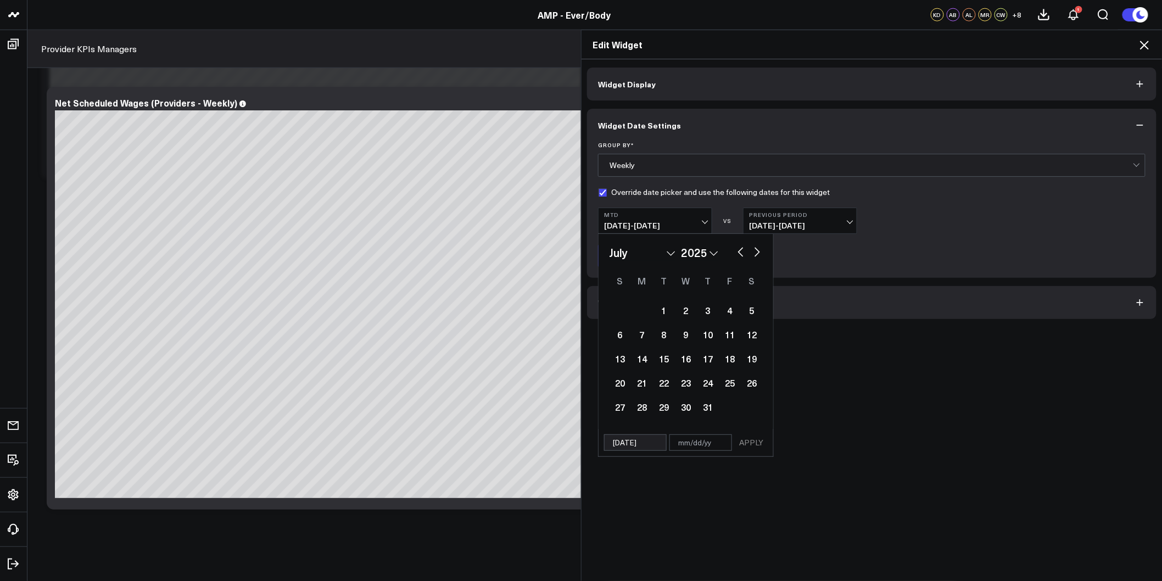
click at [752, 254] on button "button" at bounding box center [757, 250] width 11 height 13
select select "10"
select select "2025"
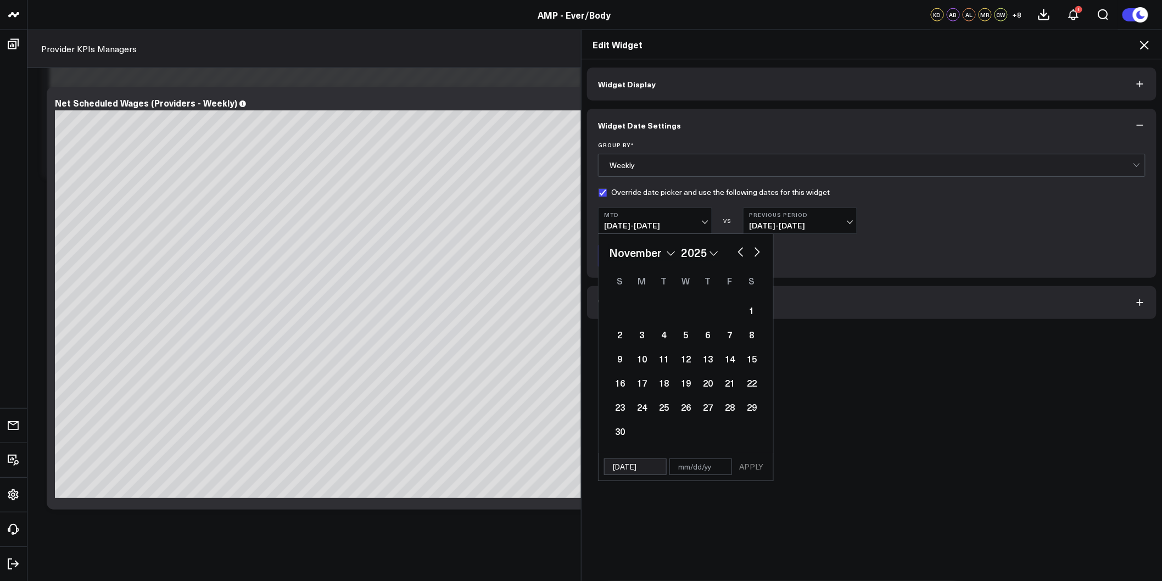
click at [752, 254] on button "button" at bounding box center [757, 250] width 11 height 13
select select "11"
select select "2025"
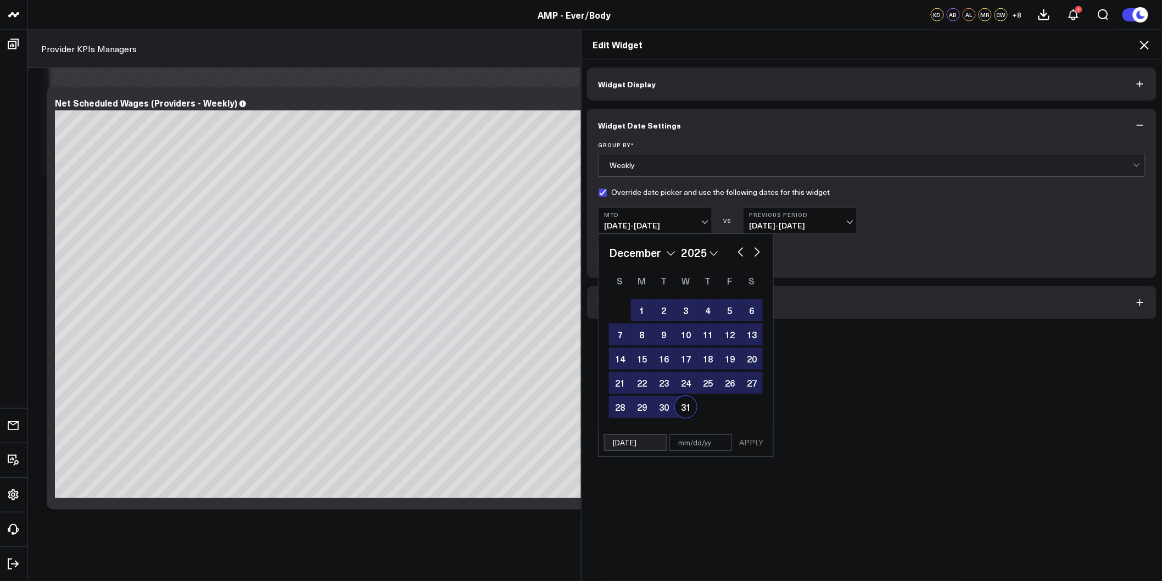
click at [683, 411] on div "31" at bounding box center [686, 407] width 22 height 22
type input "[DATE]"
select select "11"
select select "2025"
click at [743, 441] on button "APPLY" at bounding box center [750, 442] width 33 height 16
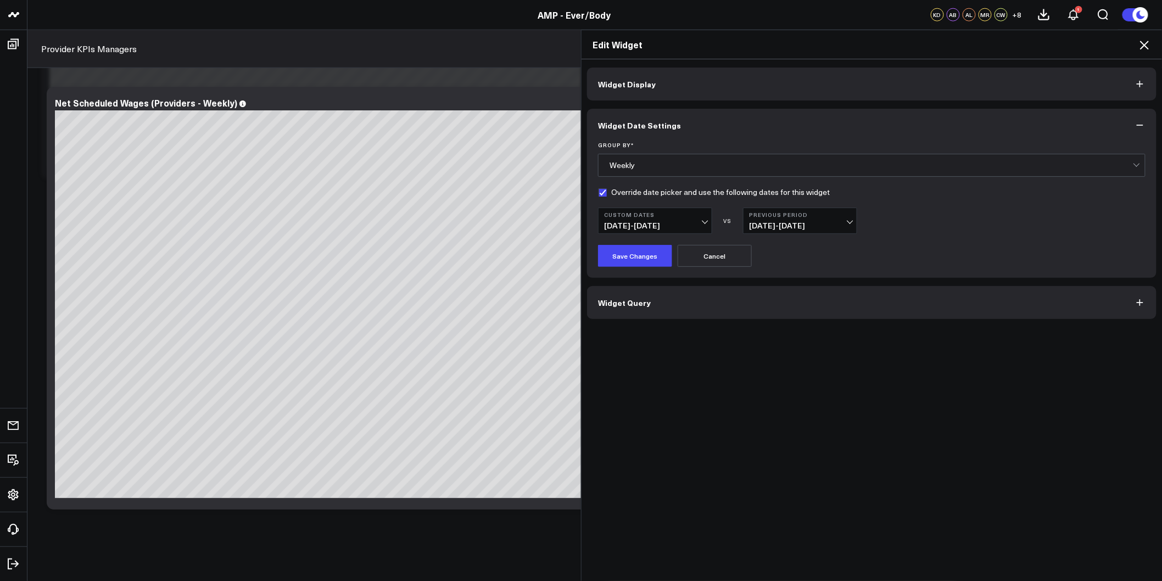
drag, startPoint x: 794, startPoint y: 226, endPoint x: 800, endPoint y: 231, distance: 8.2
click at [795, 226] on span "[DATE] - [DATE]" at bounding box center [800, 225] width 102 height 9
click at [775, 311] on link "No Comparison" at bounding box center [799, 308] width 113 height 21
click at [637, 254] on button "Save Changes" at bounding box center [635, 256] width 74 height 22
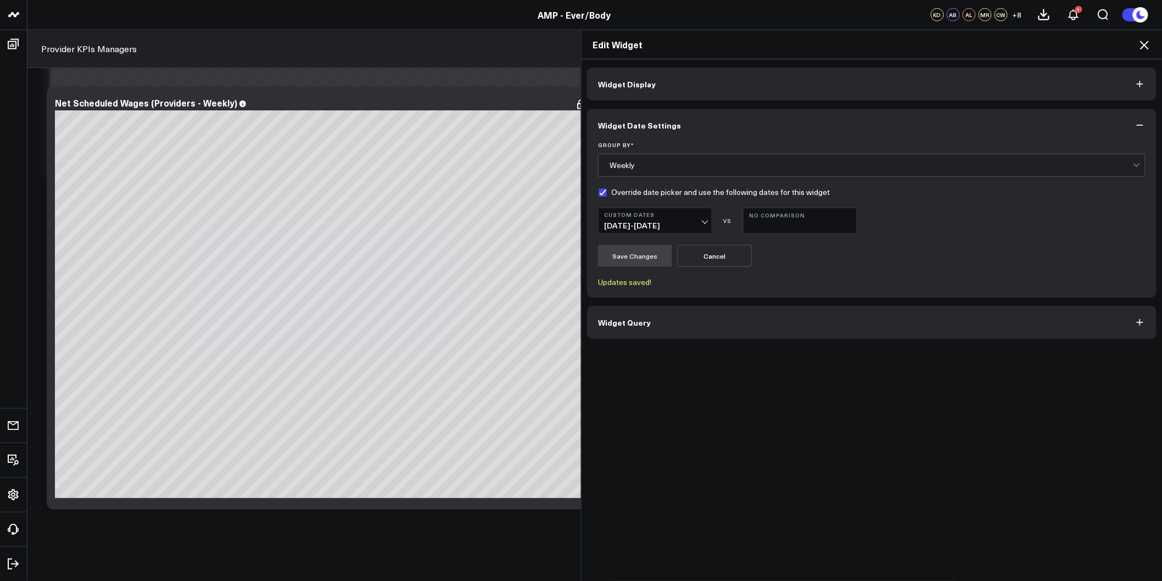
click at [1144, 47] on icon at bounding box center [1143, 44] width 13 height 13
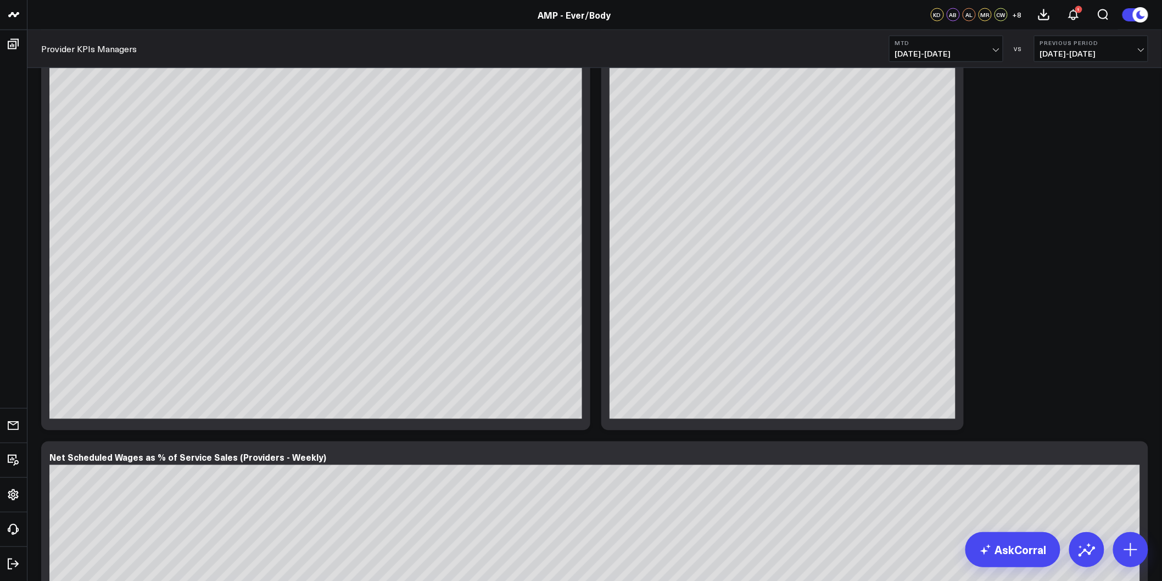
scroll to position [2307, 0]
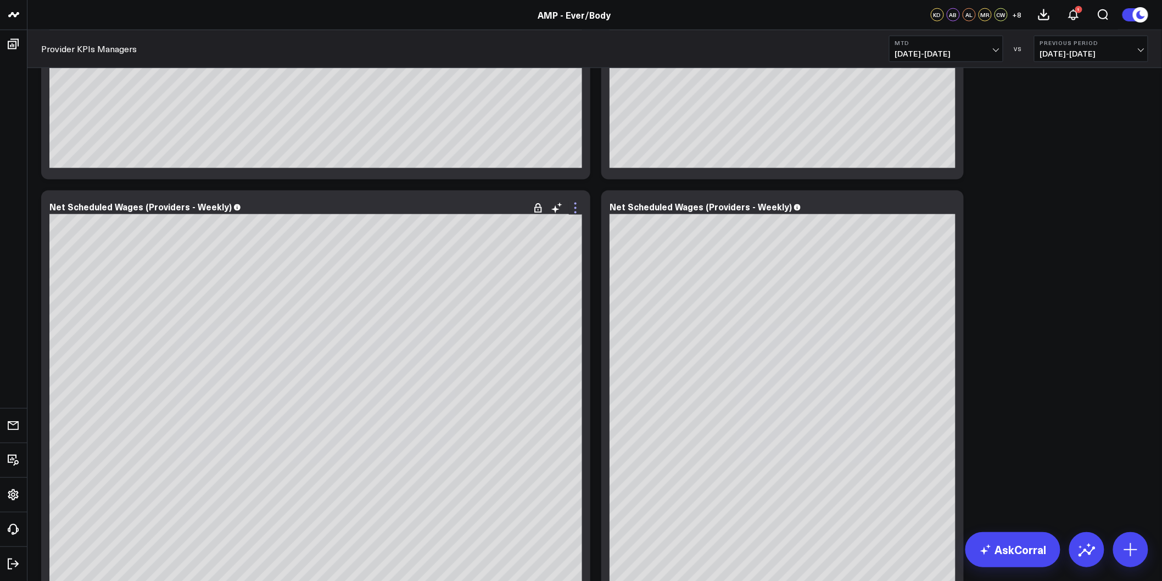
click at [569, 206] on icon at bounding box center [575, 207] width 13 height 13
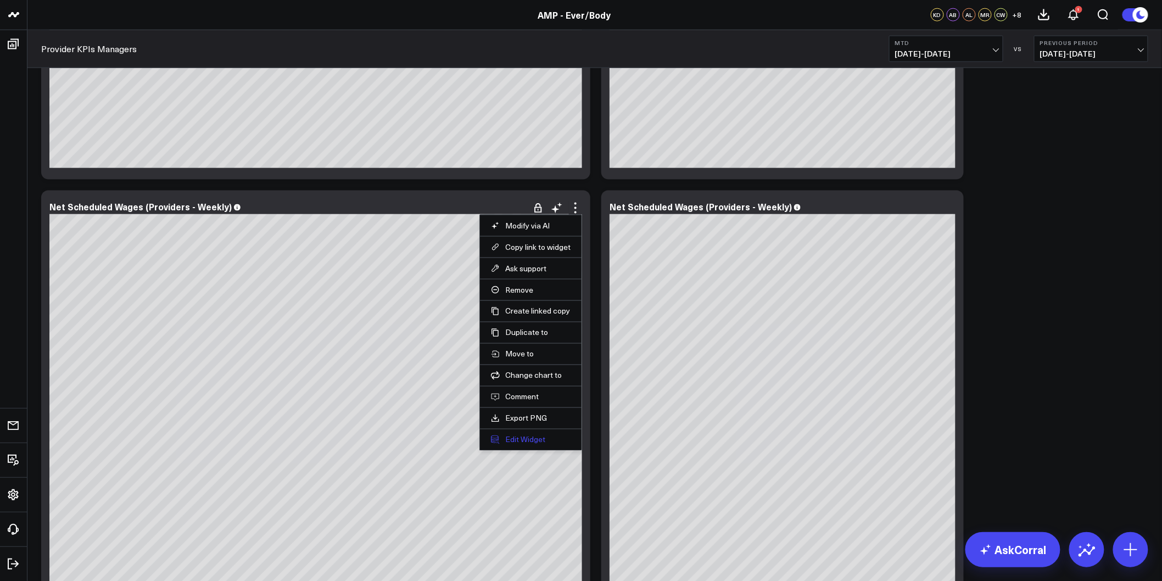
click at [534, 436] on button "Edit Widget" at bounding box center [531, 440] width 80 height 10
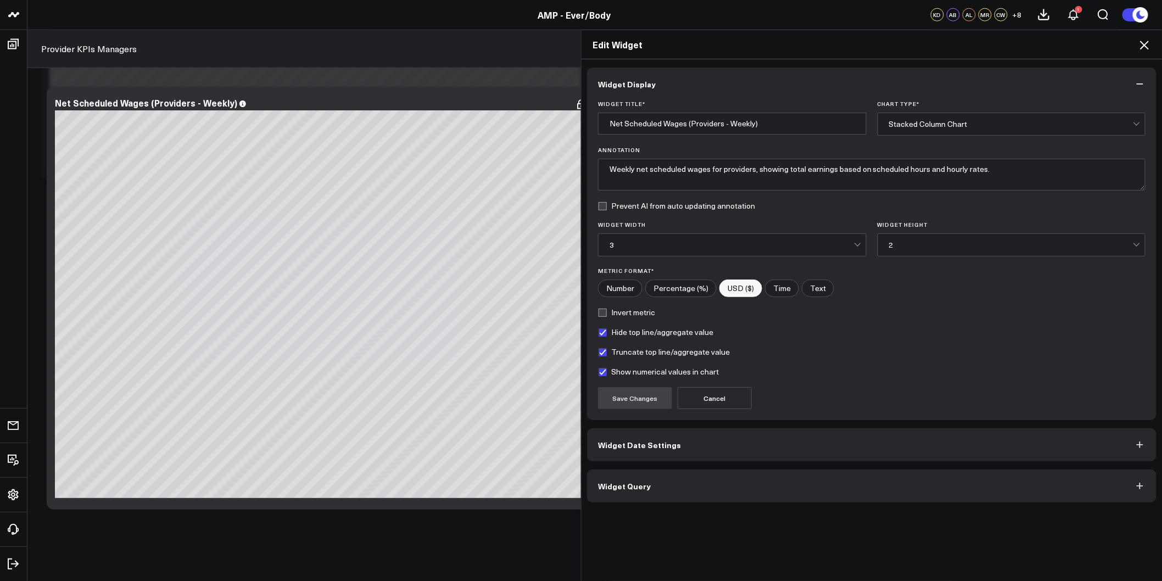
click at [651, 448] on span "Widget Date Settings" at bounding box center [639, 444] width 83 height 9
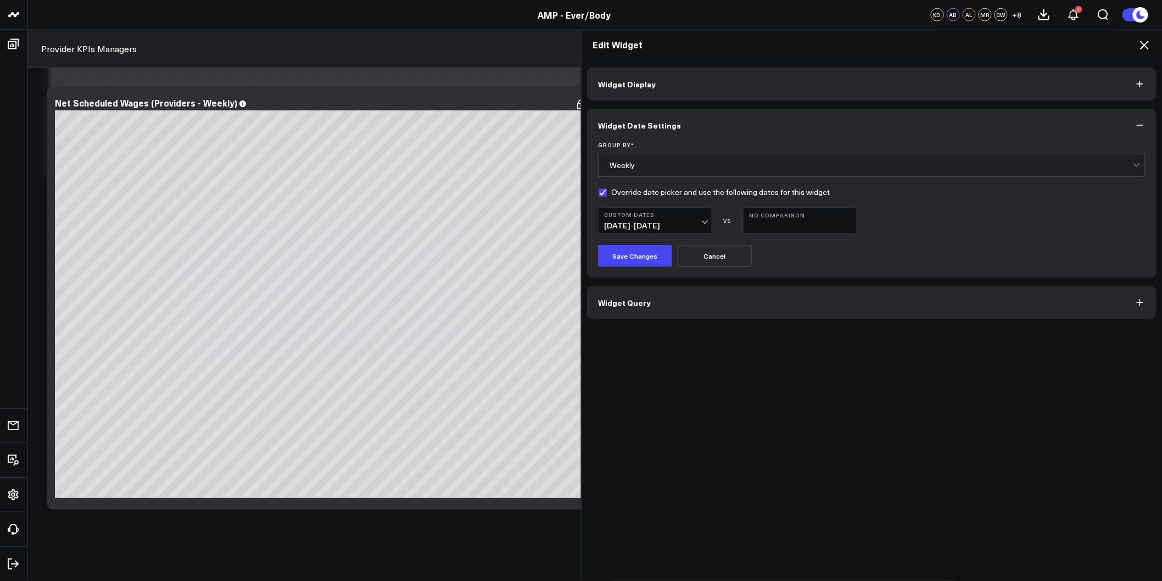
click at [705, 225] on button "Custom Dates [DATE] - [DATE]" at bounding box center [655, 221] width 114 height 26
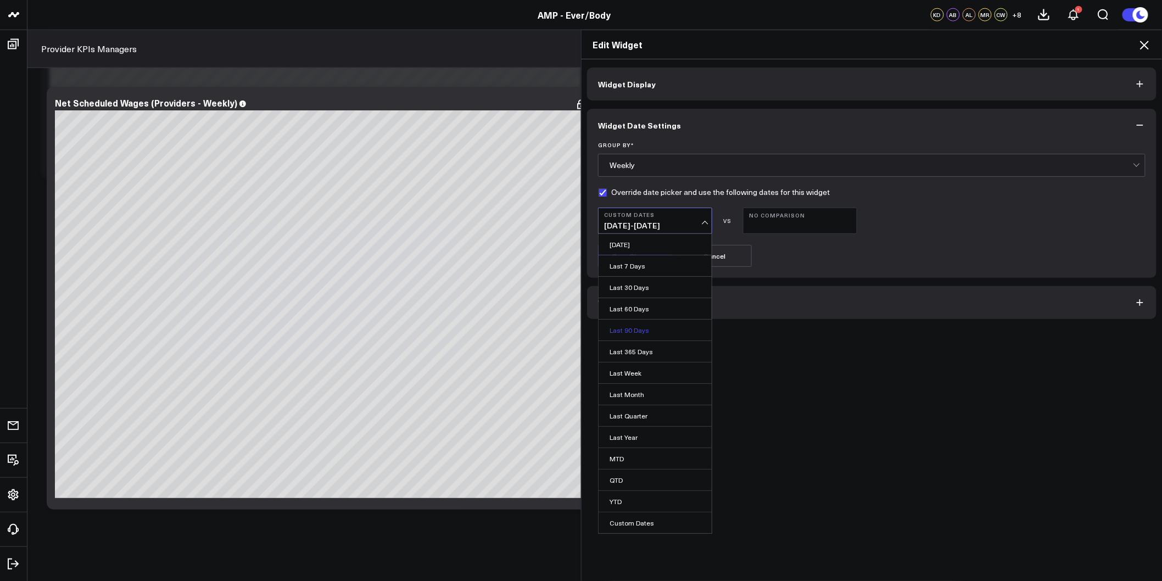
click at [645, 330] on link "Last 90 Days" at bounding box center [654, 329] width 113 height 21
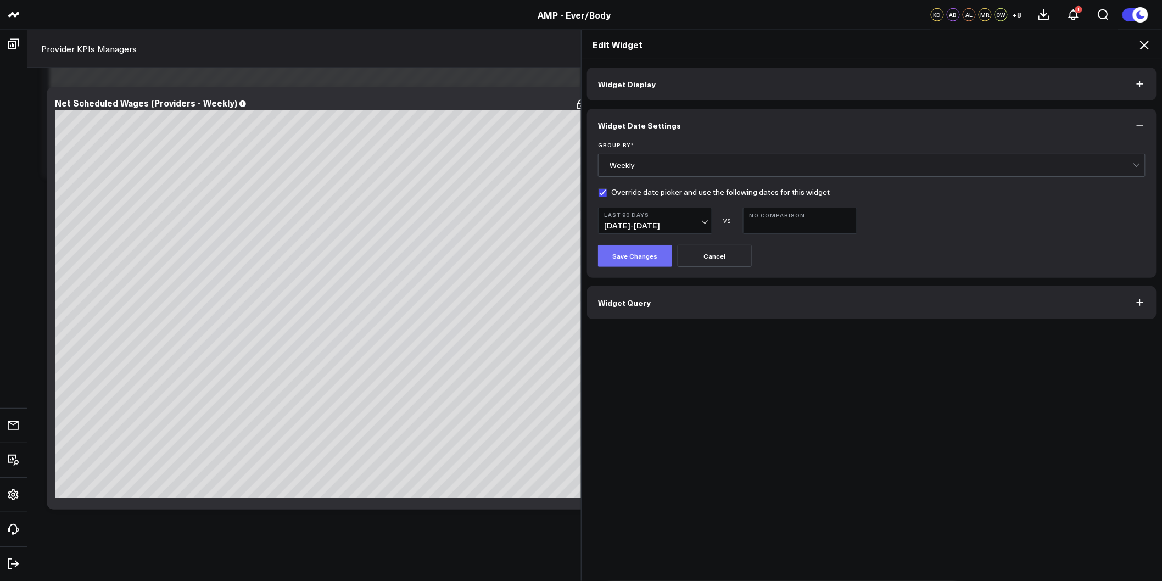
click at [648, 255] on button "Save Changes" at bounding box center [635, 256] width 74 height 22
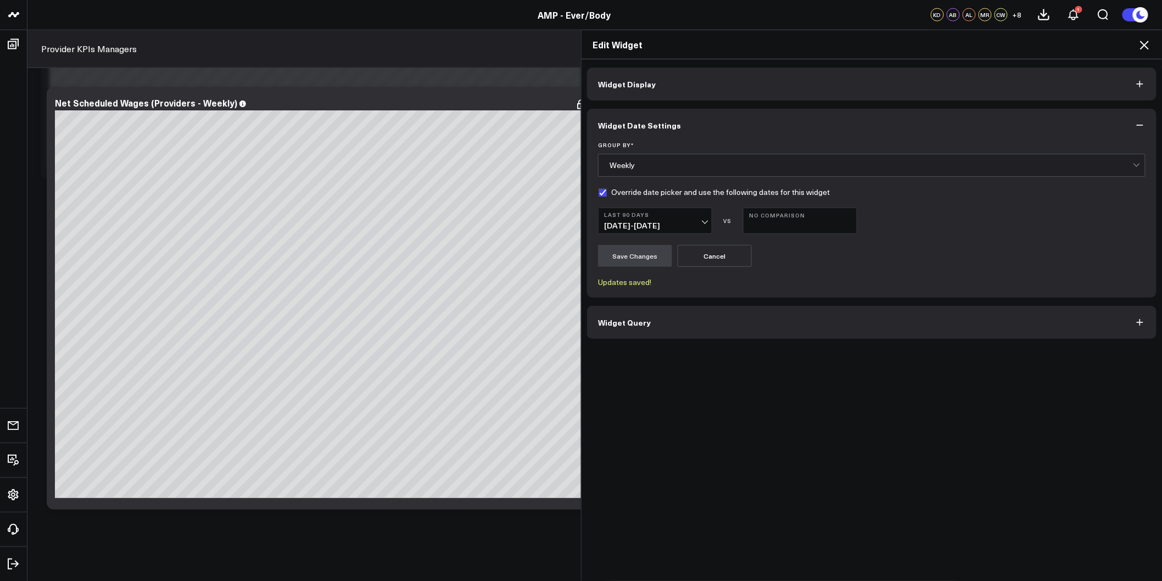
click at [709, 385] on div "Widget Display Widget Date Settings Group By * Weekly Override date picker and …" at bounding box center [871, 320] width 580 height 522
click at [1138, 44] on icon at bounding box center [1143, 44] width 13 height 13
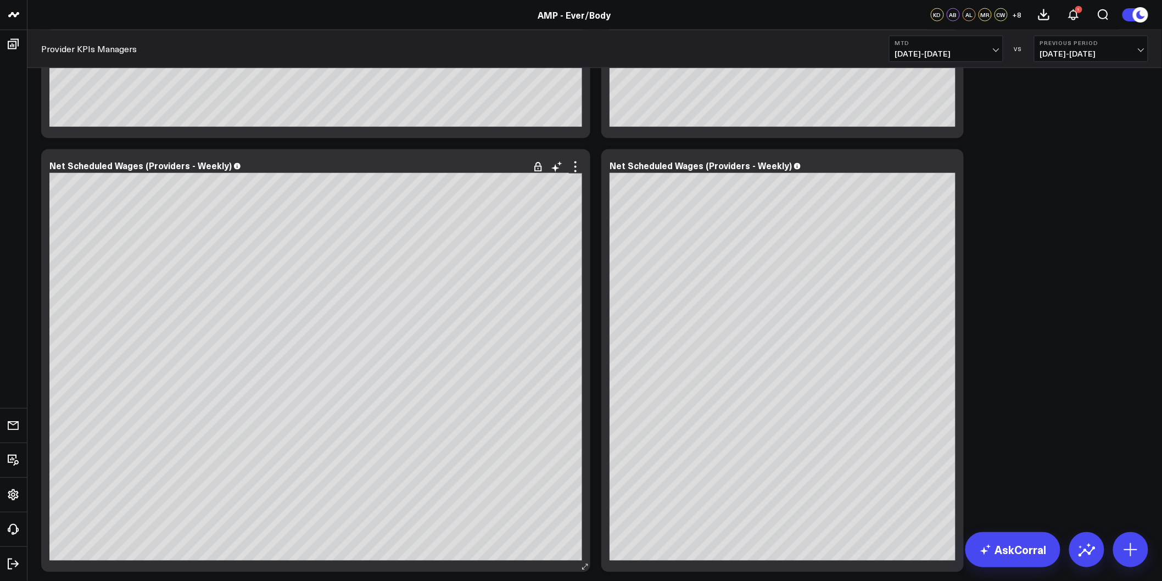
scroll to position [2368, 0]
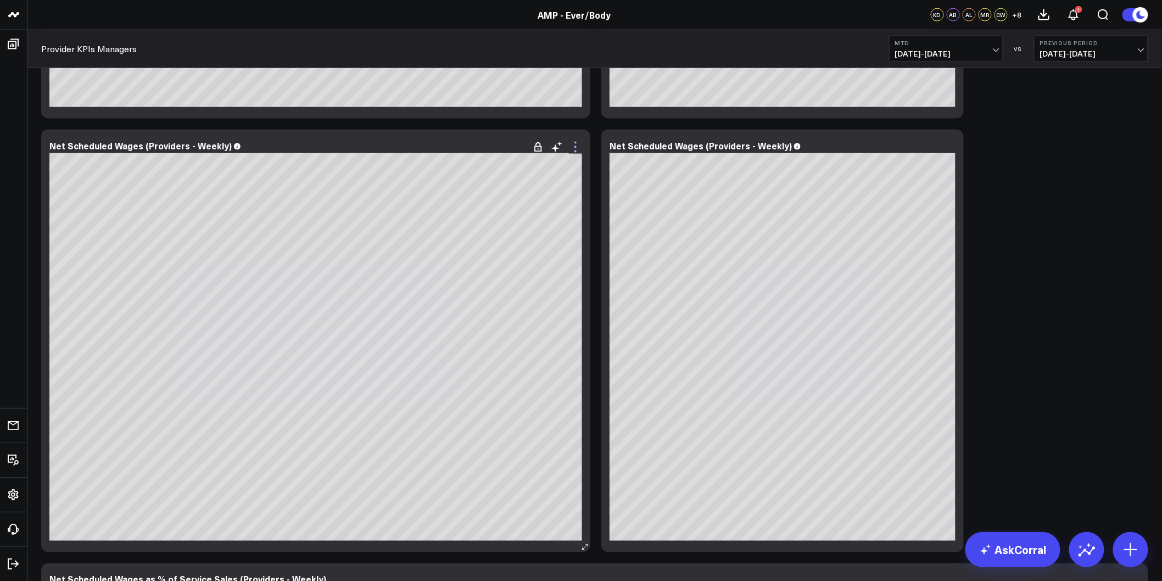
click at [574, 148] on icon at bounding box center [575, 147] width 13 height 13
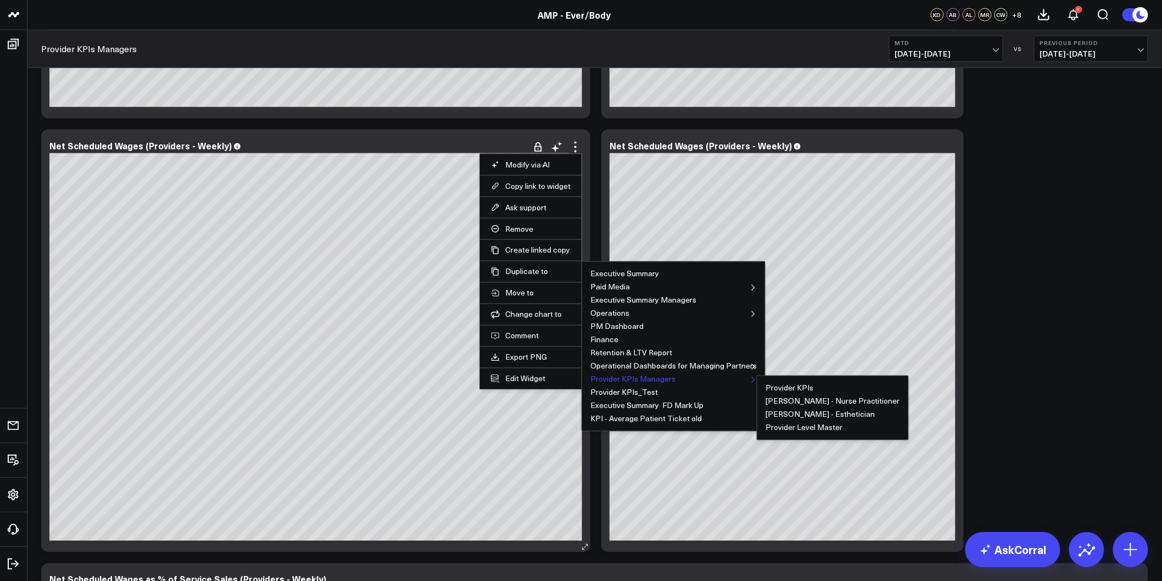
click at [650, 381] on button "Provider KPIs Managers" at bounding box center [632, 379] width 85 height 8
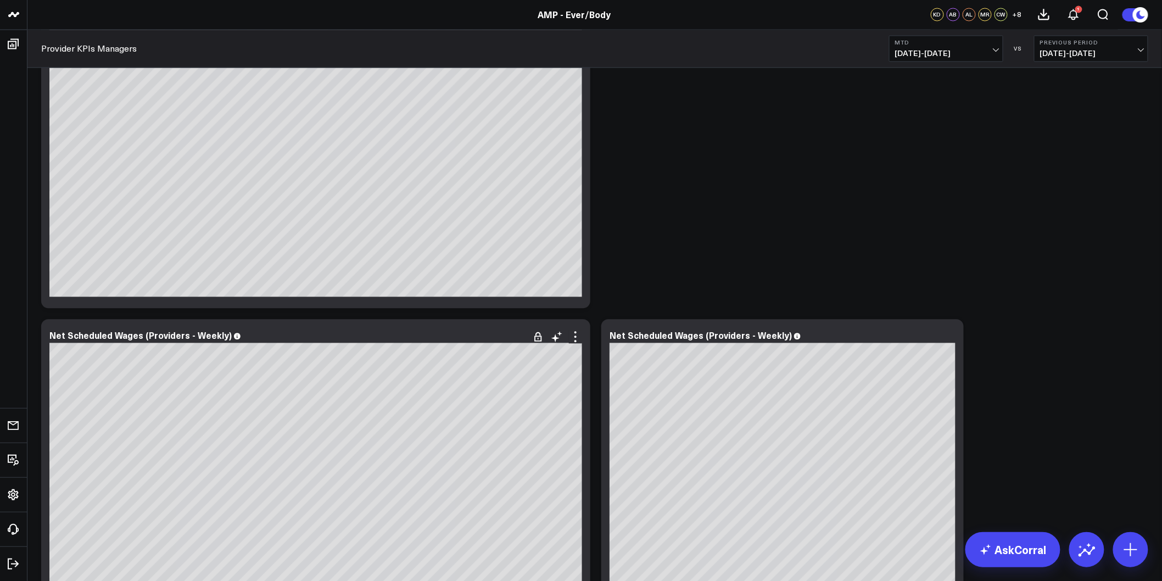
scroll to position [2856, 0]
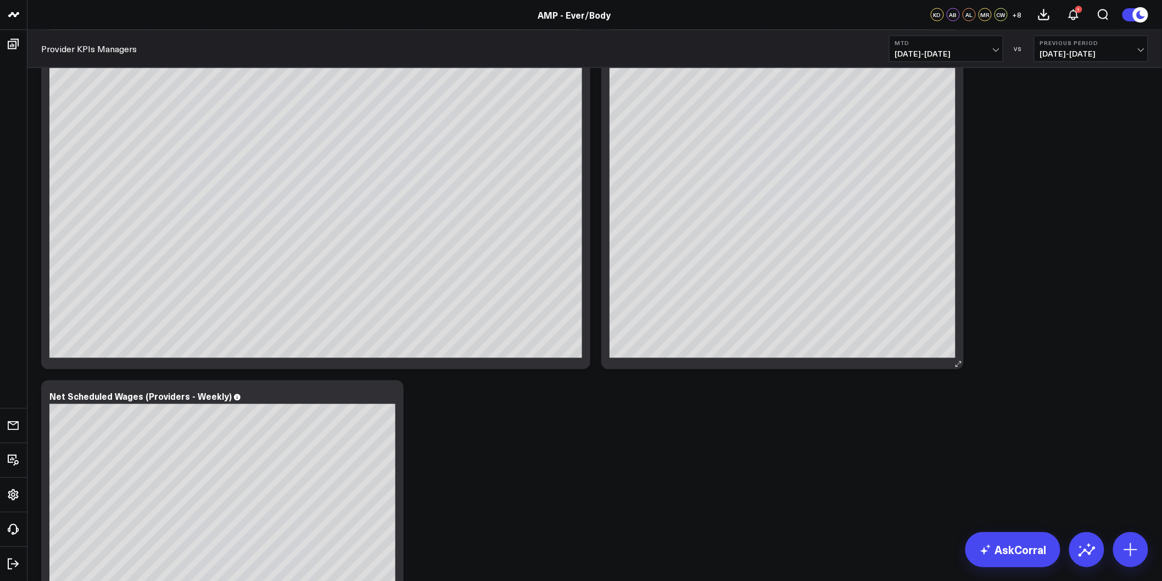
scroll to position [2307, 0]
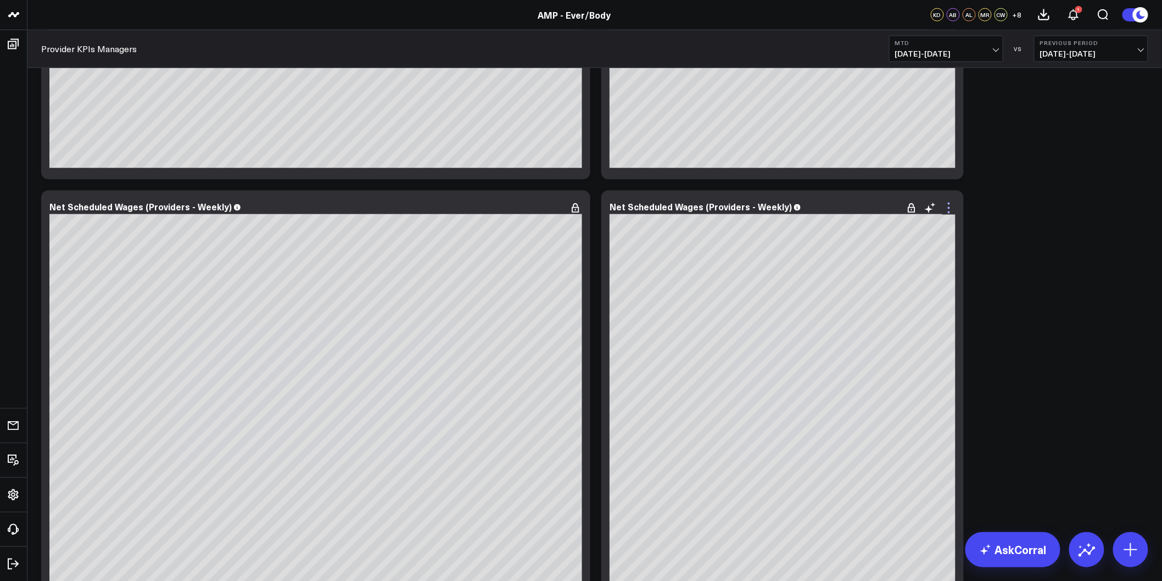
click at [945, 206] on icon at bounding box center [948, 207] width 13 height 13
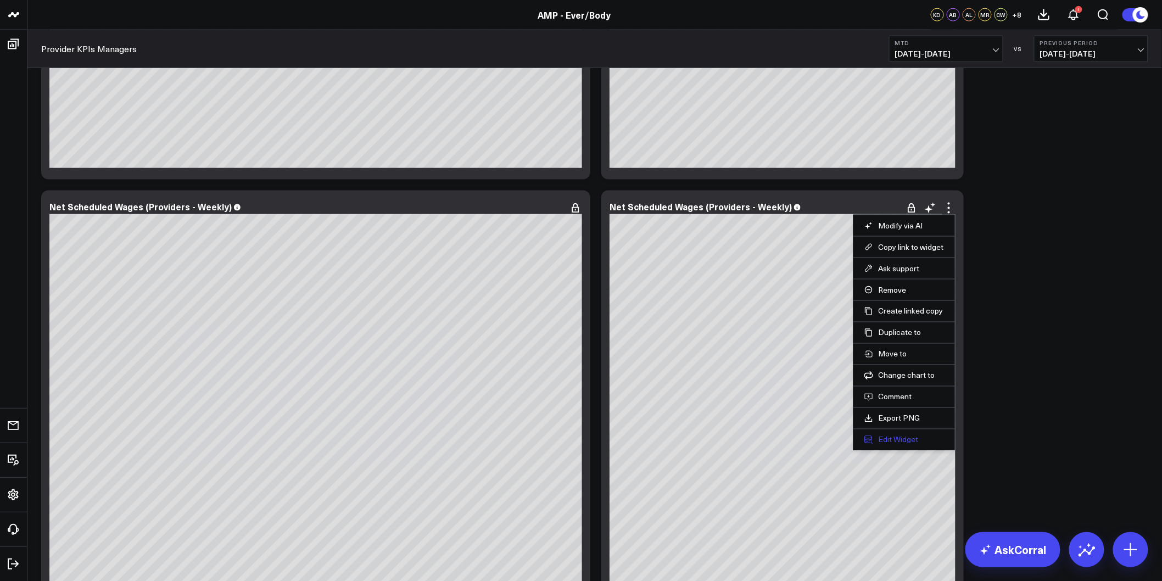
click at [903, 435] on button "Edit Widget" at bounding box center [904, 440] width 80 height 10
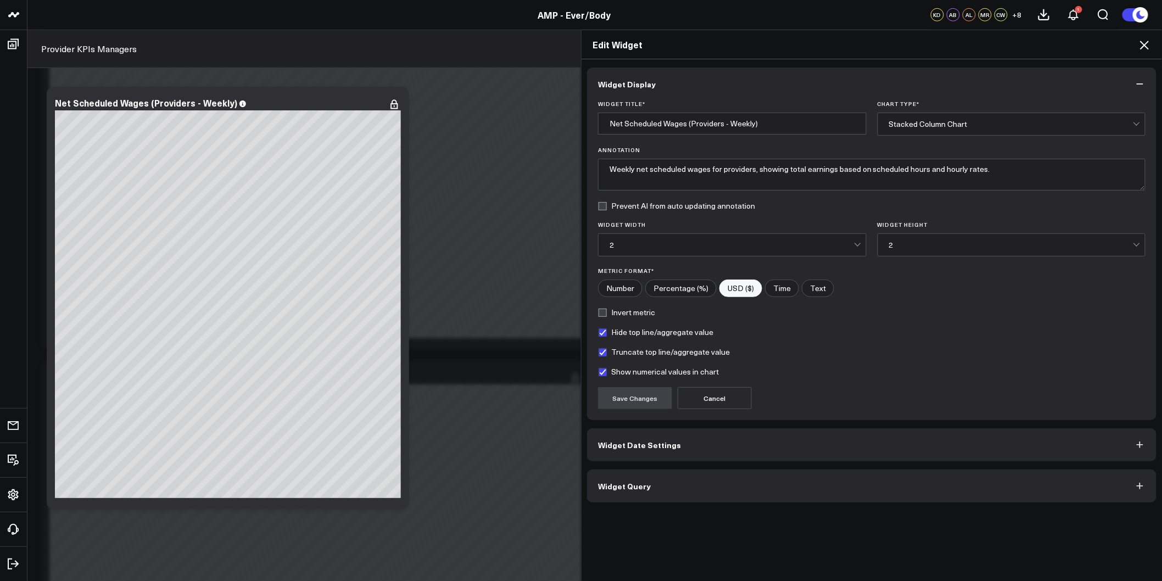
scroll to position [2124, 0]
click at [1143, 40] on icon at bounding box center [1143, 44] width 13 height 13
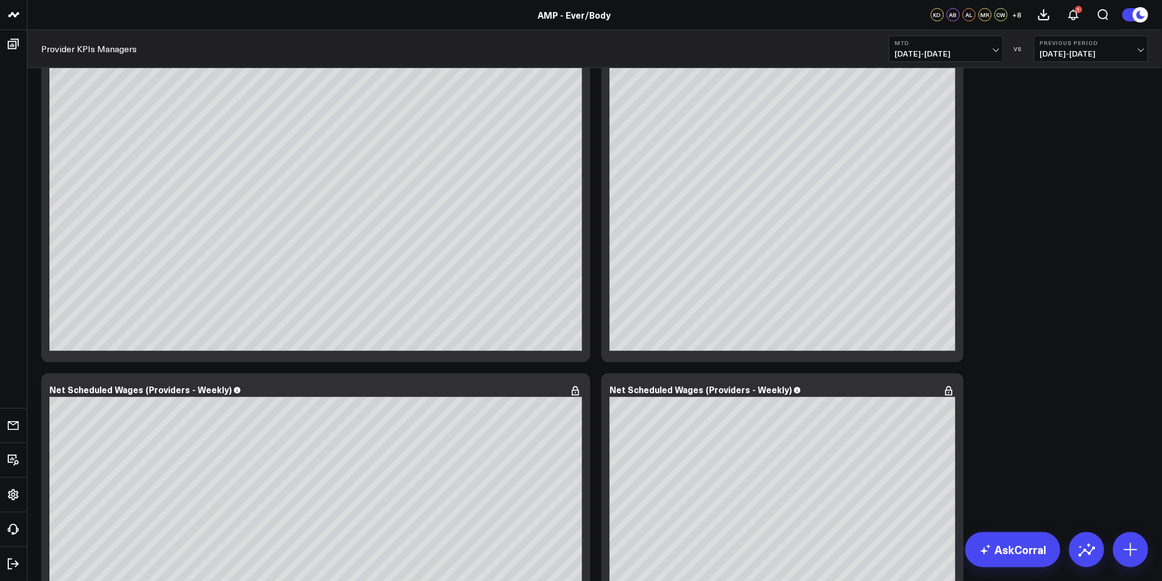
scroll to position [2368, 0]
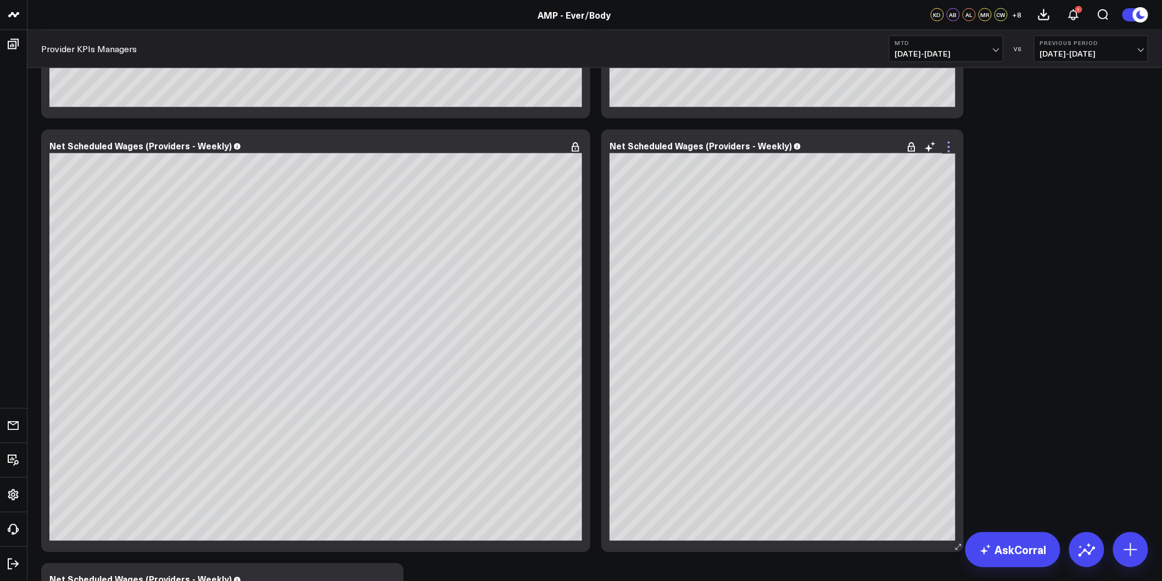
click at [949, 143] on icon at bounding box center [948, 143] width 2 height 2
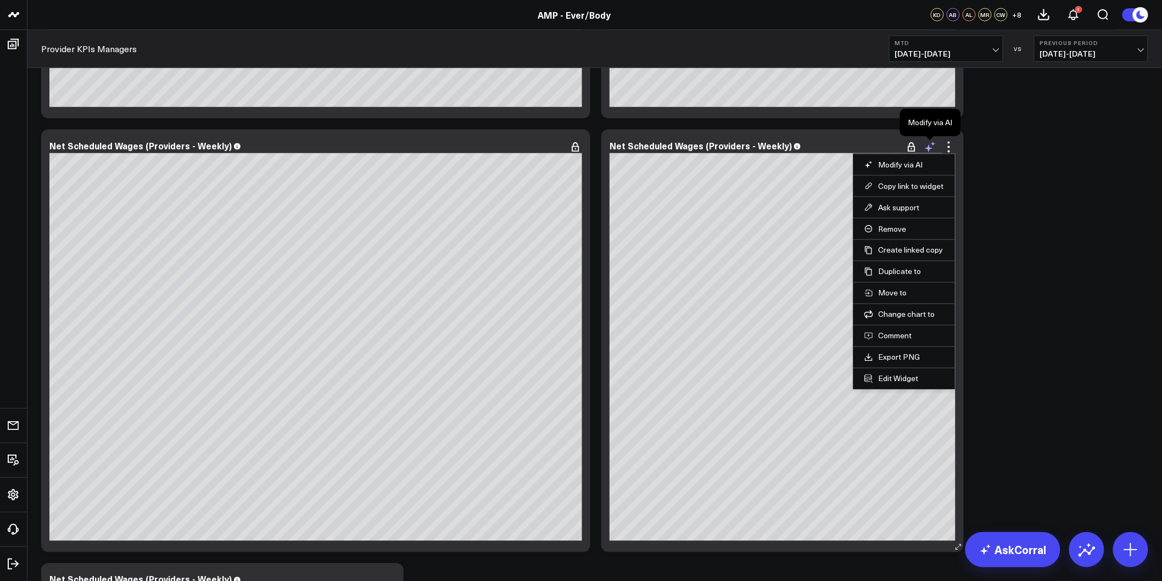
click at [923, 147] on icon at bounding box center [929, 147] width 13 height 13
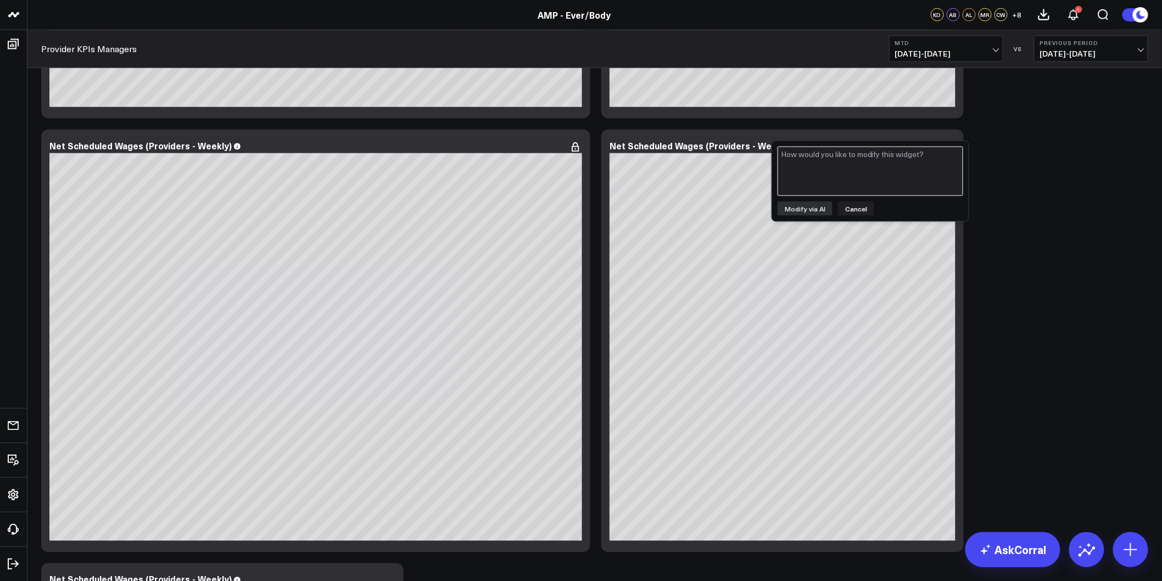
click at [871, 171] on textarea at bounding box center [870, 171] width 186 height 49
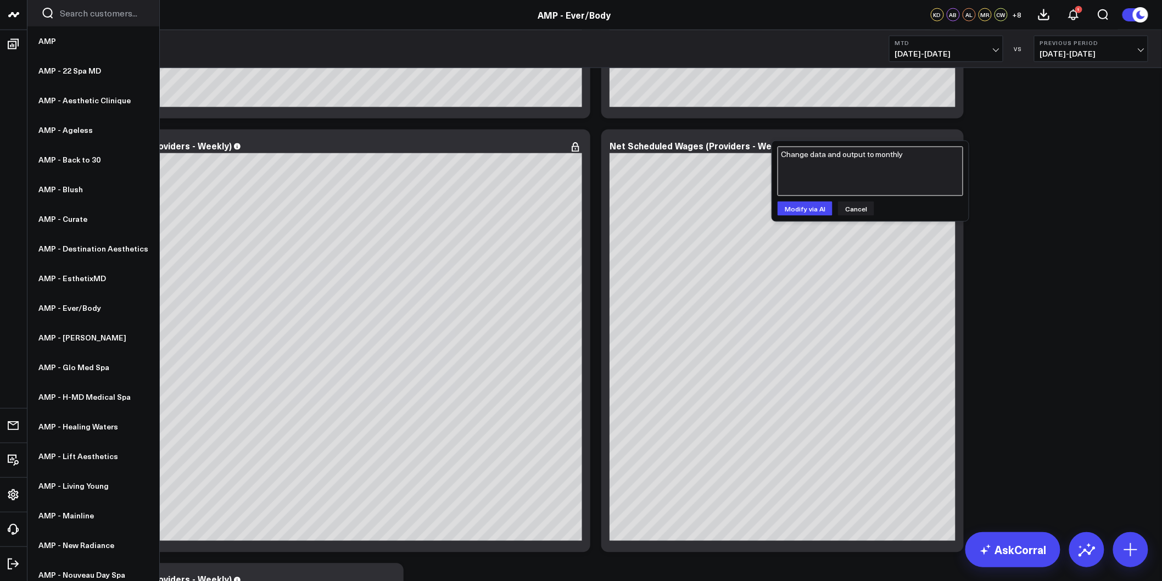
type textarea "Change data and output to monthly"
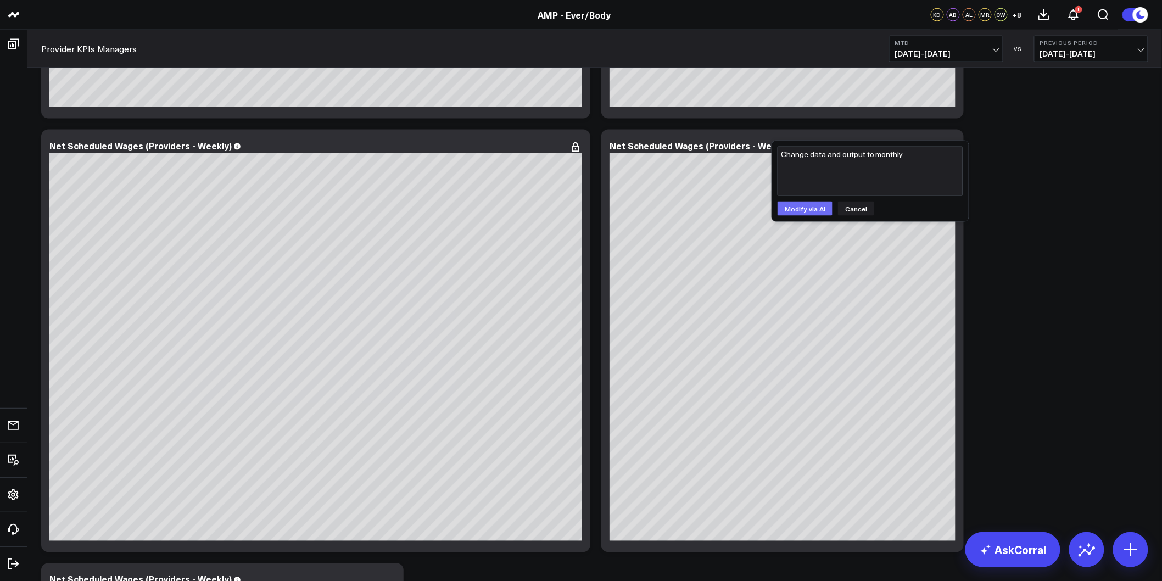
click at [818, 204] on button "Modify via AI" at bounding box center [804, 208] width 55 height 14
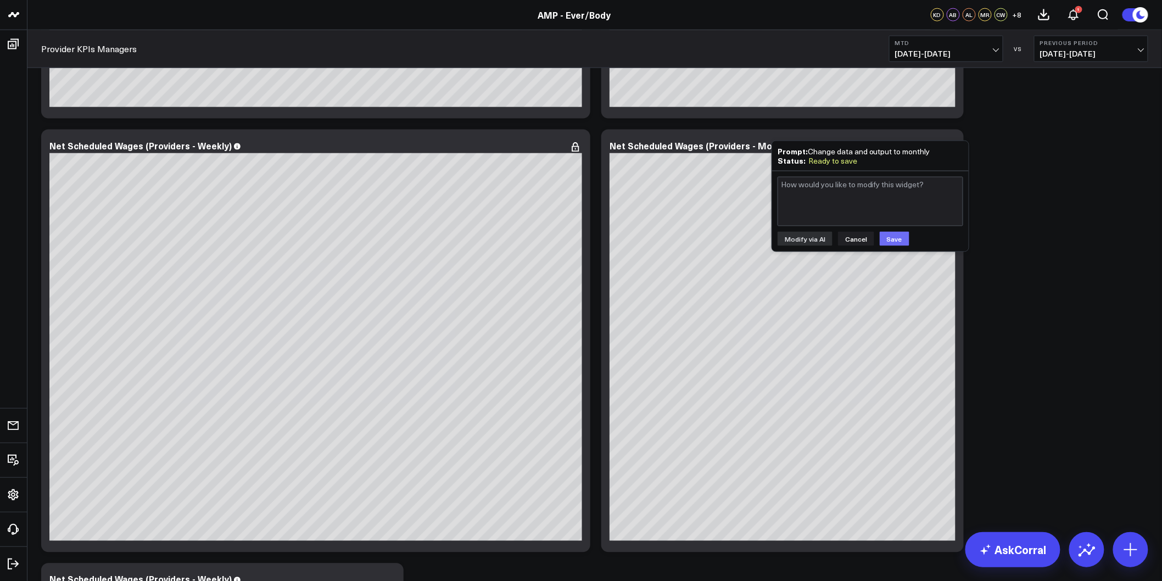
click at [890, 238] on button "Save" at bounding box center [894, 239] width 30 height 14
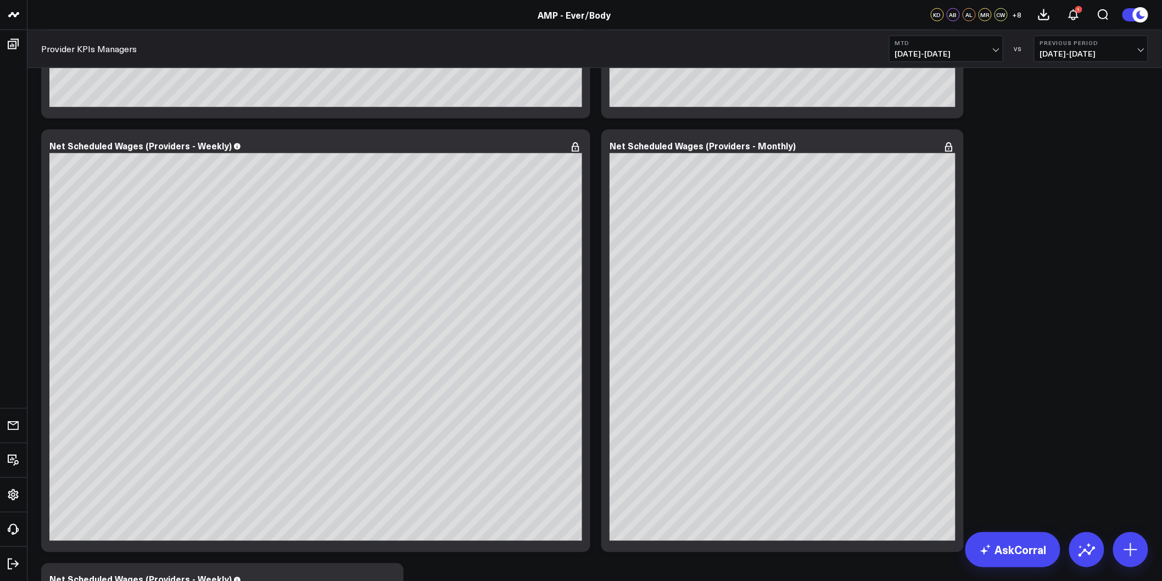
click at [951, 153] on icon at bounding box center [948, 147] width 13 height 13
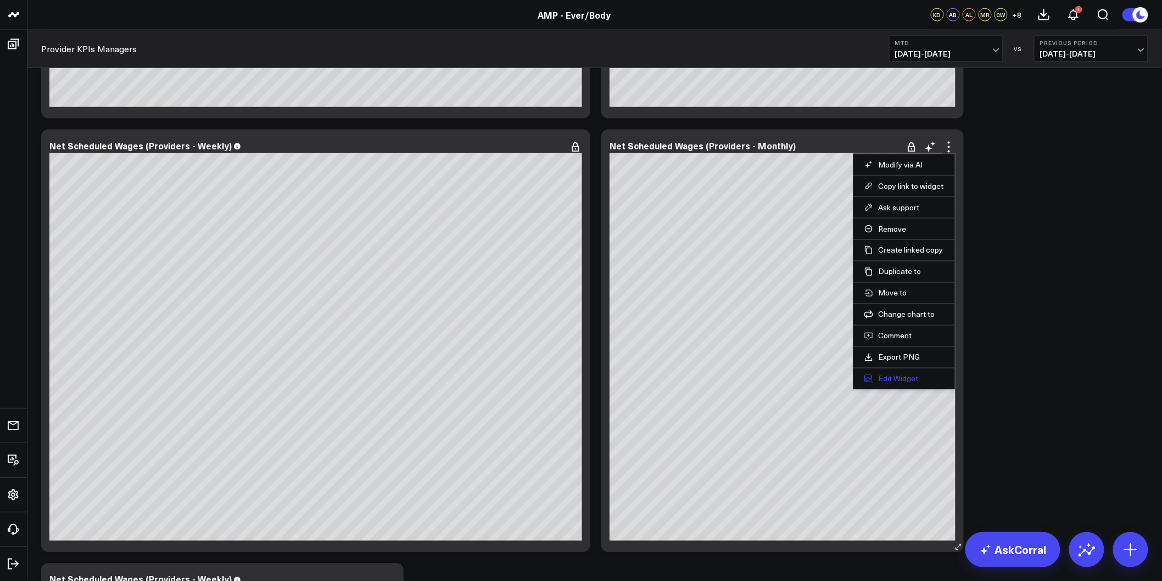
click at [890, 374] on button "Edit Widget" at bounding box center [904, 379] width 80 height 10
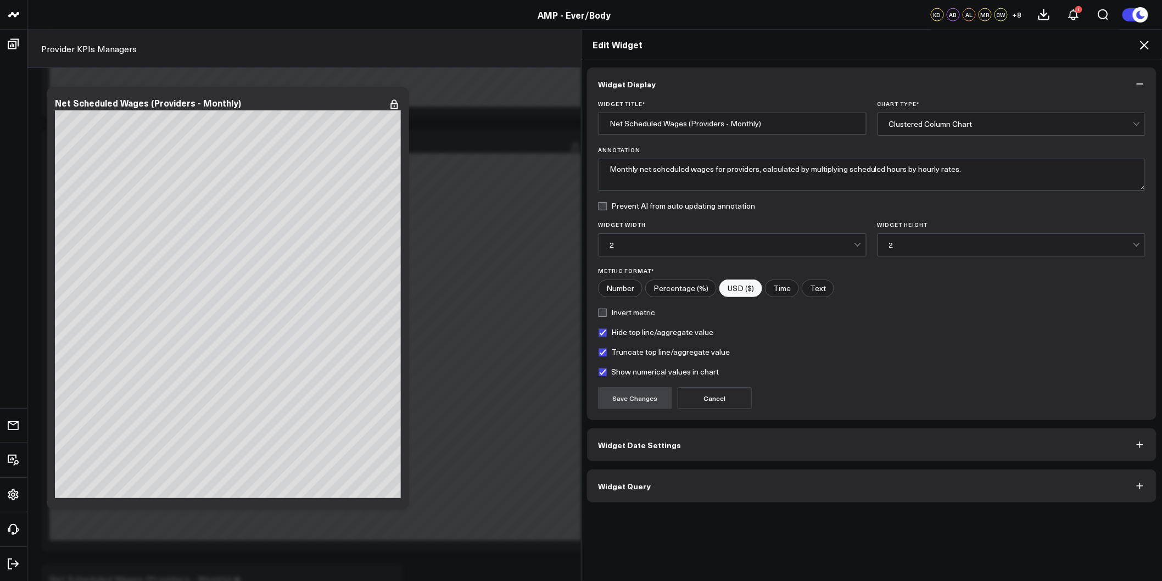
click at [948, 120] on div "Clustered Column Chart" at bounding box center [1011, 124] width 244 height 9
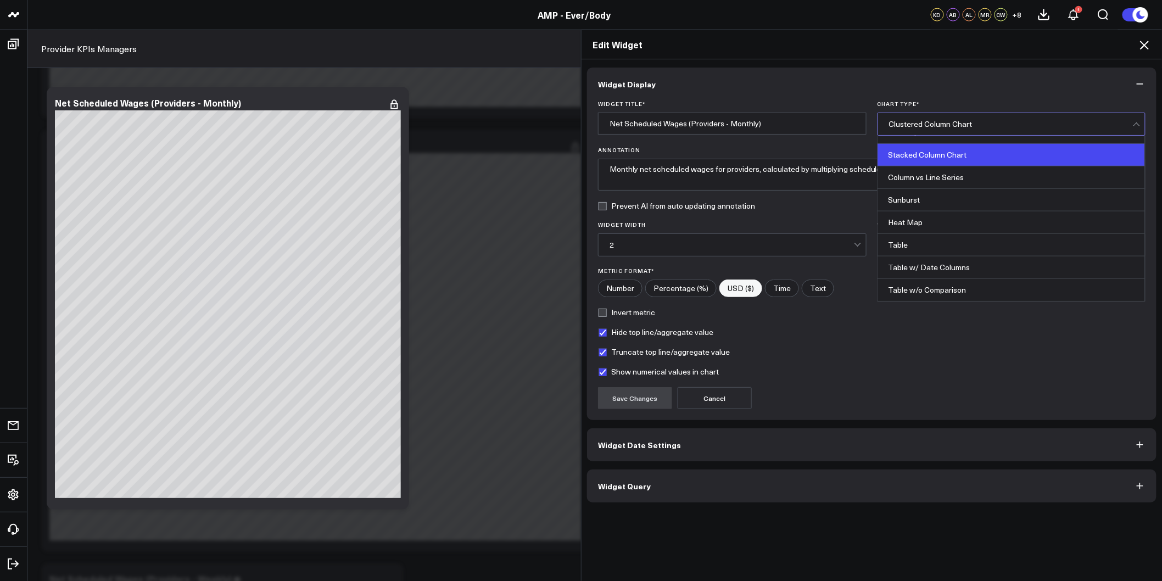
scroll to position [383, 0]
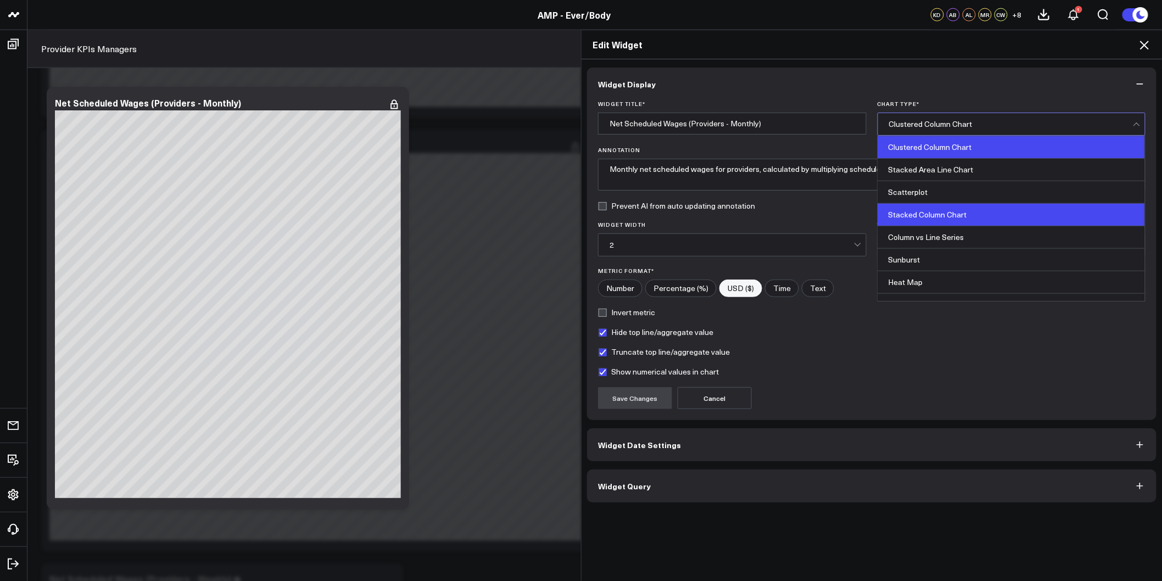
click at [946, 210] on div "Stacked Column Chart" at bounding box center [1011, 215] width 267 height 23
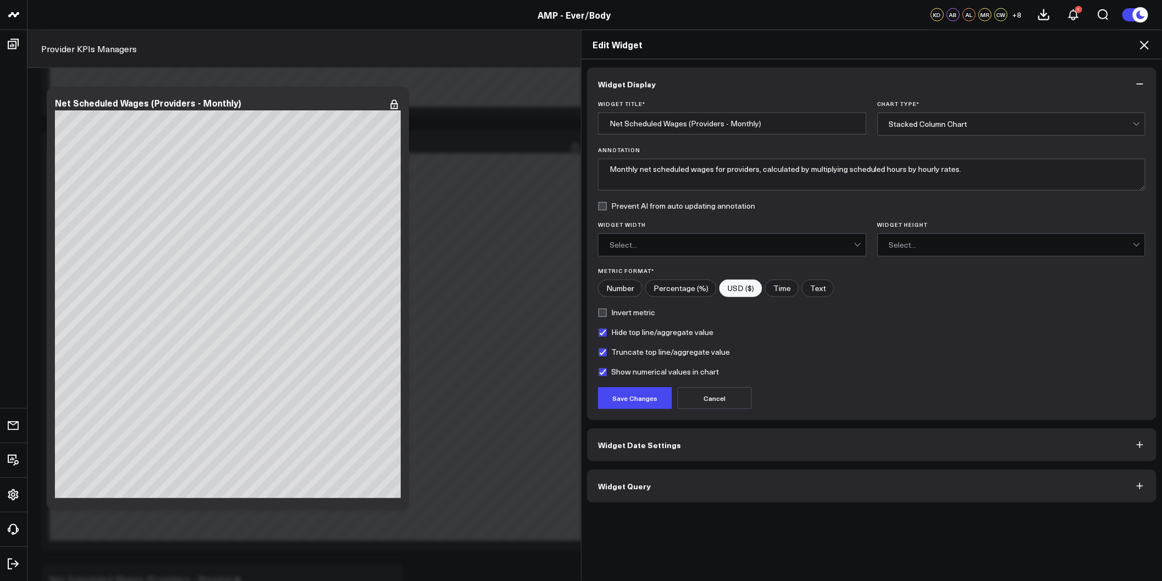
click at [703, 238] on div "Select..." at bounding box center [731, 245] width 244 height 22
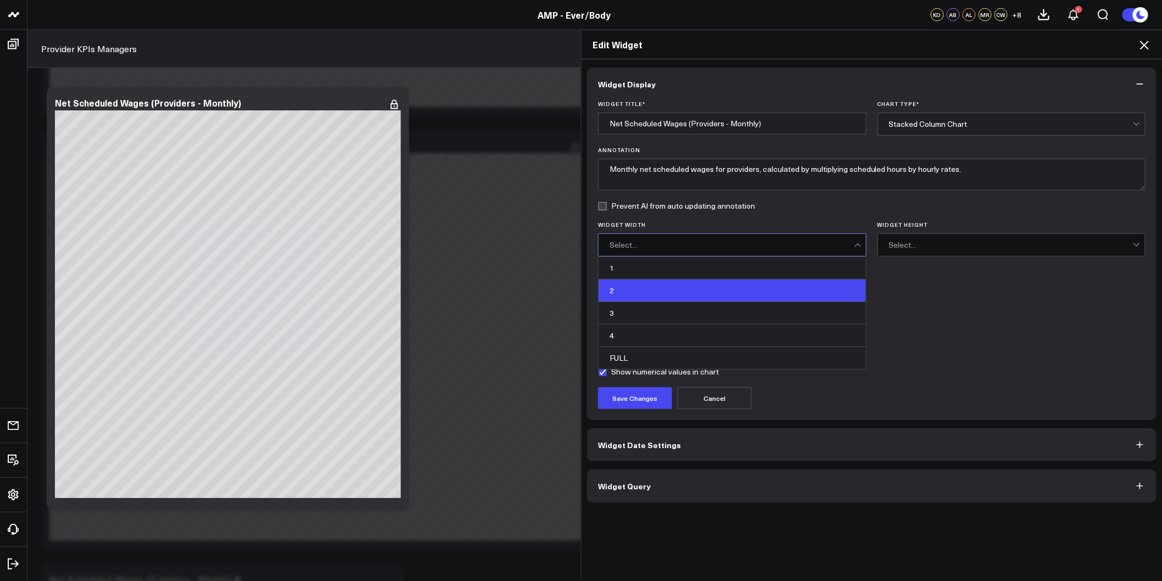
click at [667, 286] on div "2" at bounding box center [731, 290] width 267 height 23
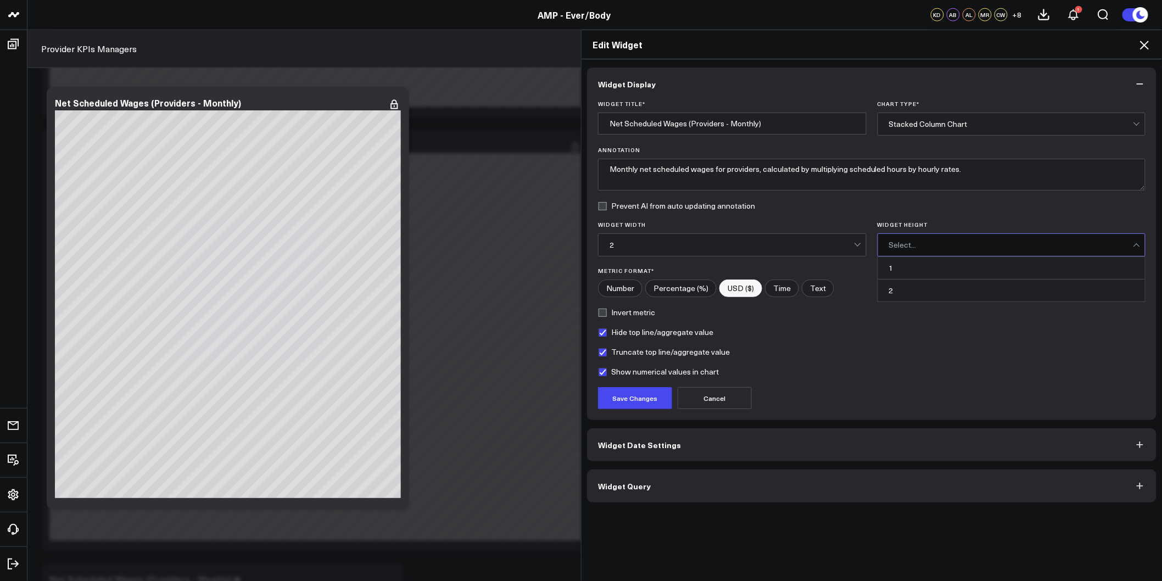
click at [917, 243] on div "Select..." at bounding box center [1011, 244] width 244 height 9
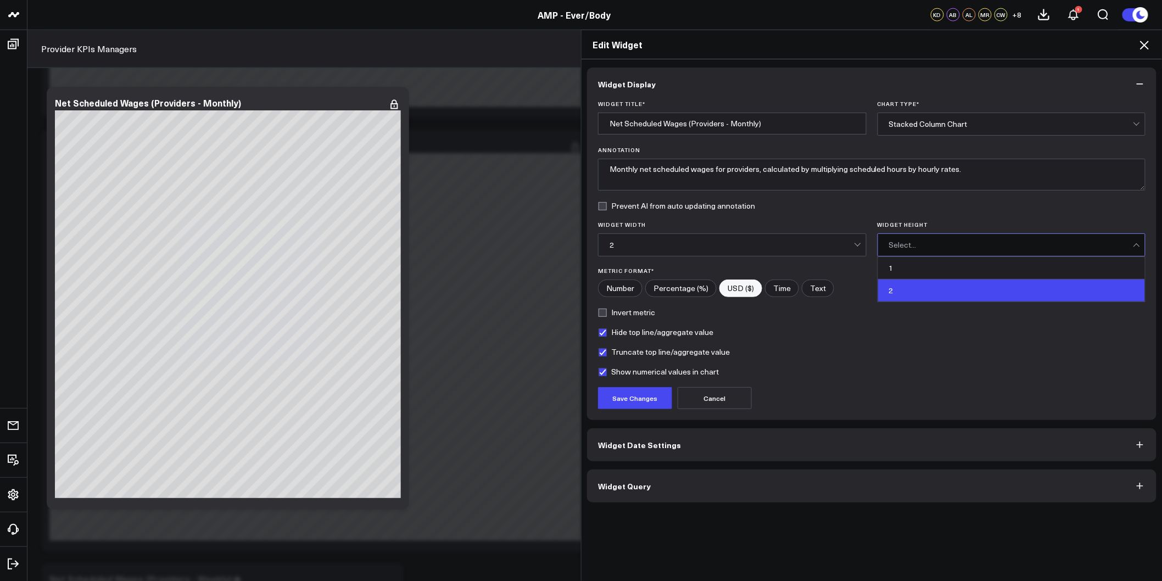
click at [893, 283] on div "2" at bounding box center [1011, 290] width 267 height 22
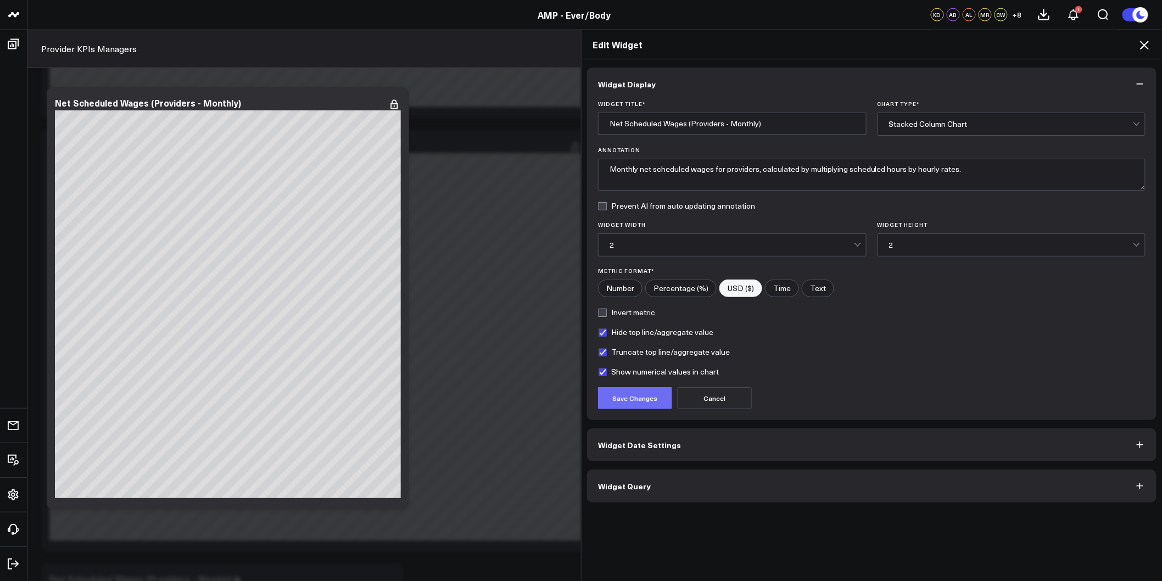
click at [619, 399] on button "Save Changes" at bounding box center [635, 398] width 74 height 22
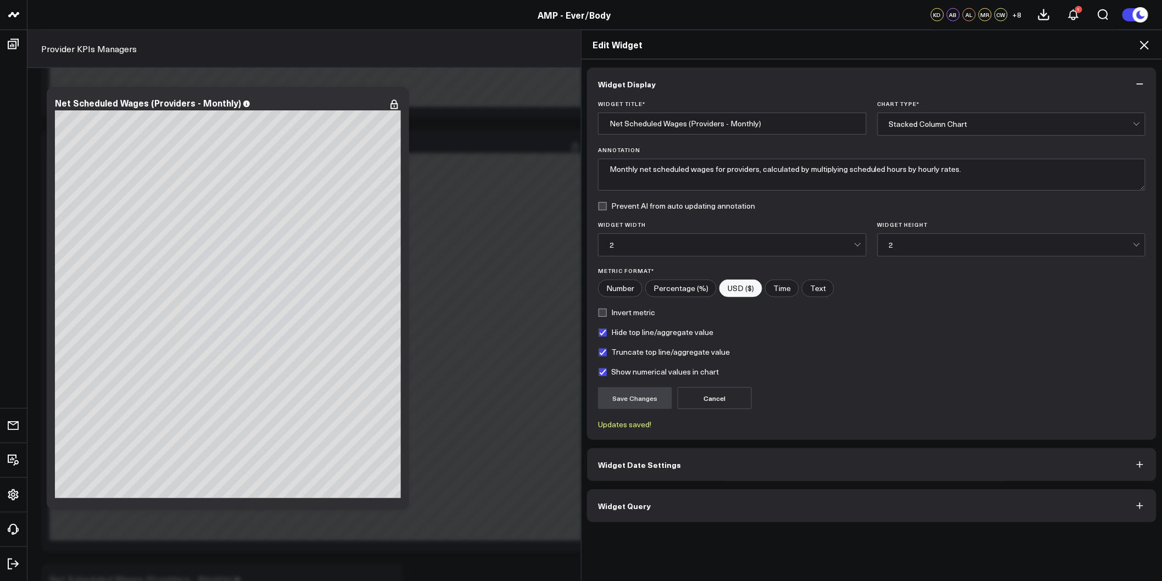
click at [1145, 44] on icon at bounding box center [1144, 45] width 9 height 9
